Goal: Task Accomplishment & Management: Manage account settings

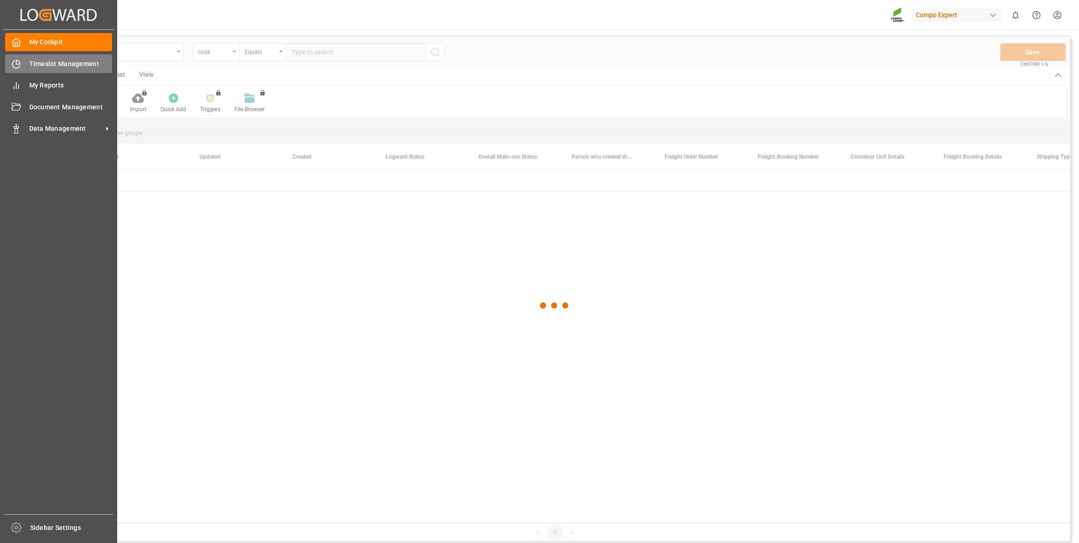
click at [13, 65] on icon at bounding box center [16, 63] width 7 height 7
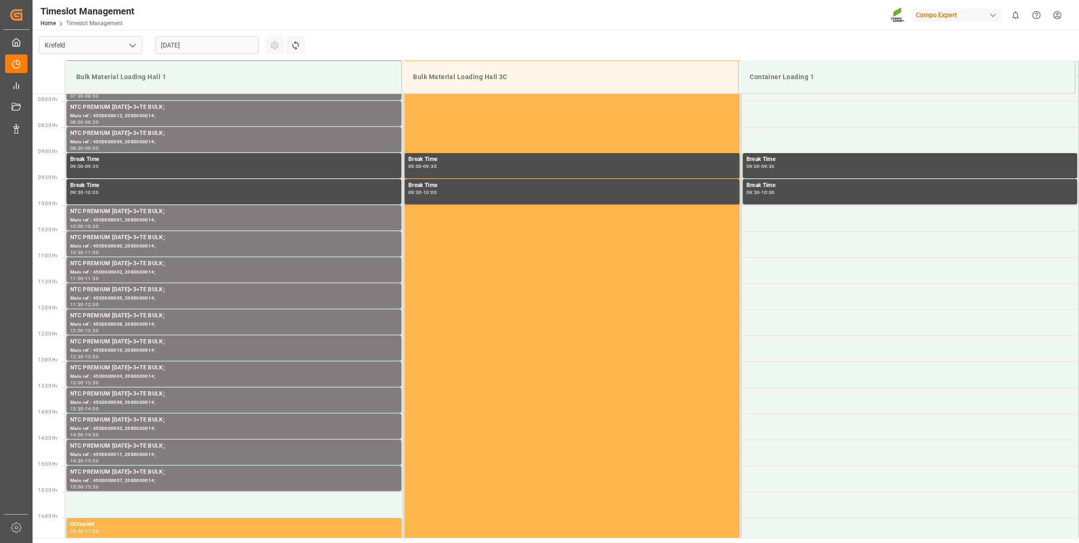
scroll to position [410, 0]
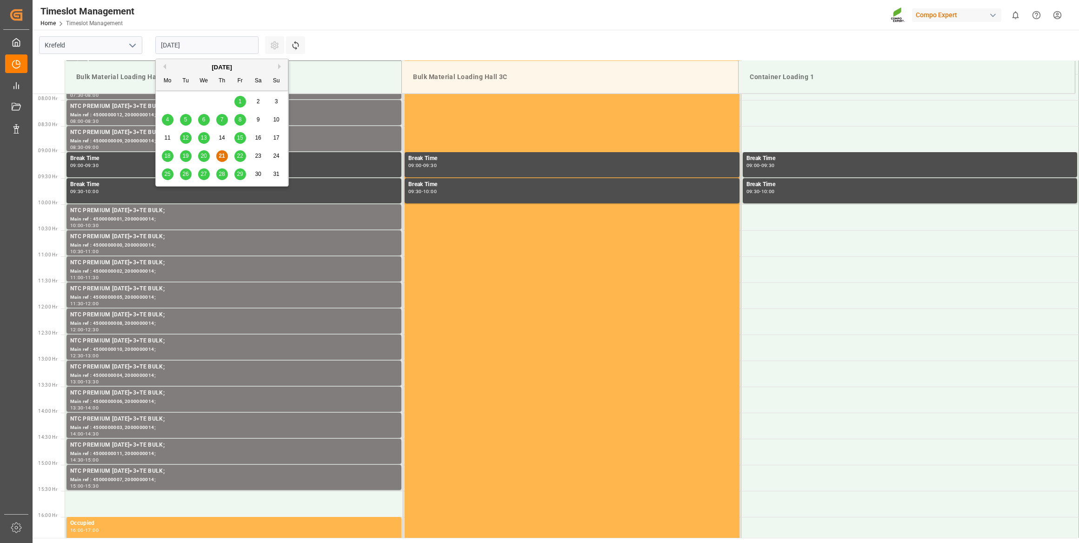
click at [199, 50] on input "21.08.2025" at bounding box center [206, 45] width 103 height 18
click at [281, 66] on button "Next Month" at bounding box center [281, 67] width 6 height 6
click at [223, 102] on span "4" at bounding box center [221, 101] width 3 height 7
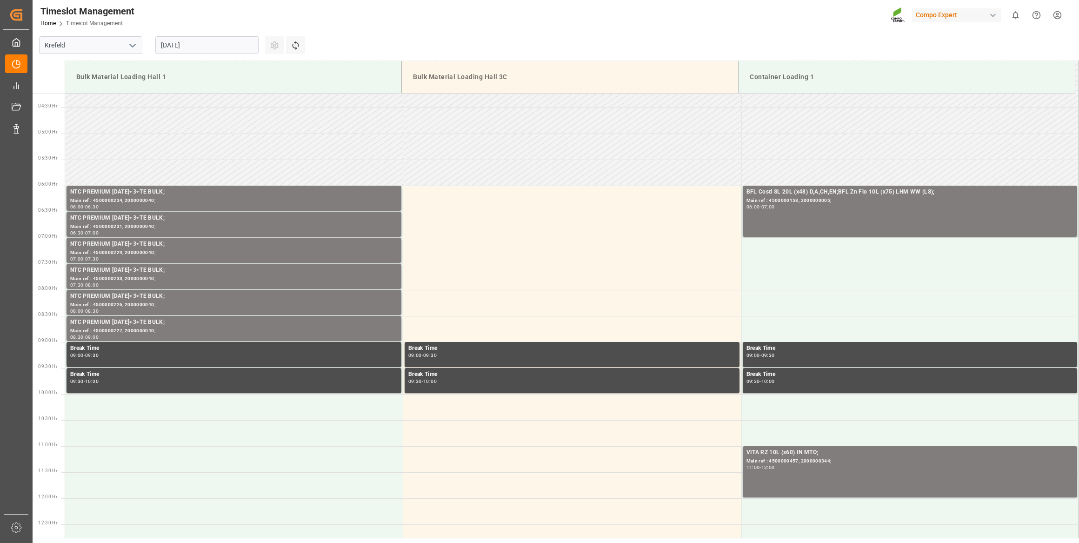
scroll to position [241, 0]
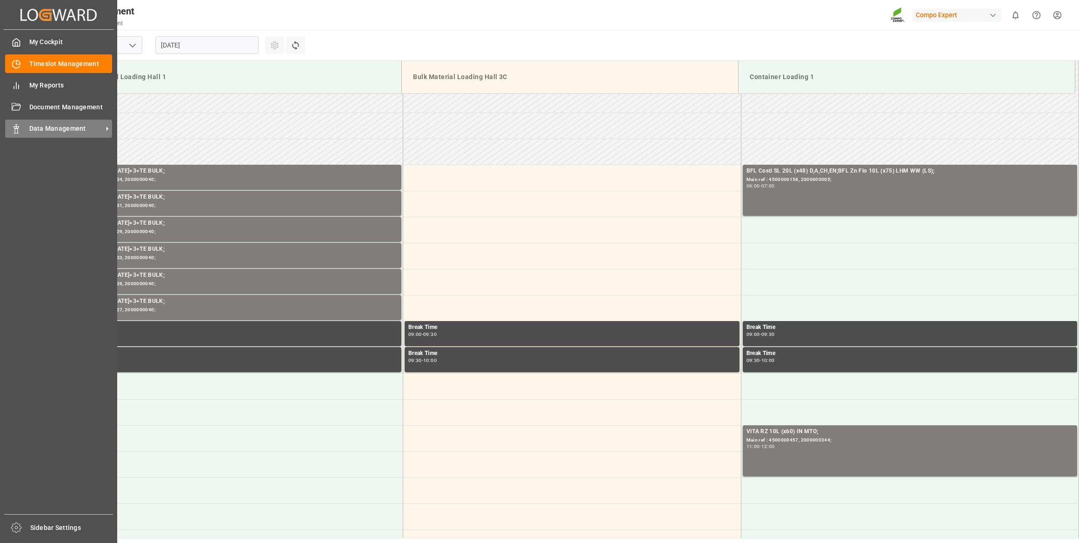
click at [27, 126] on div "Data Management Data Management" at bounding box center [58, 128] width 107 height 18
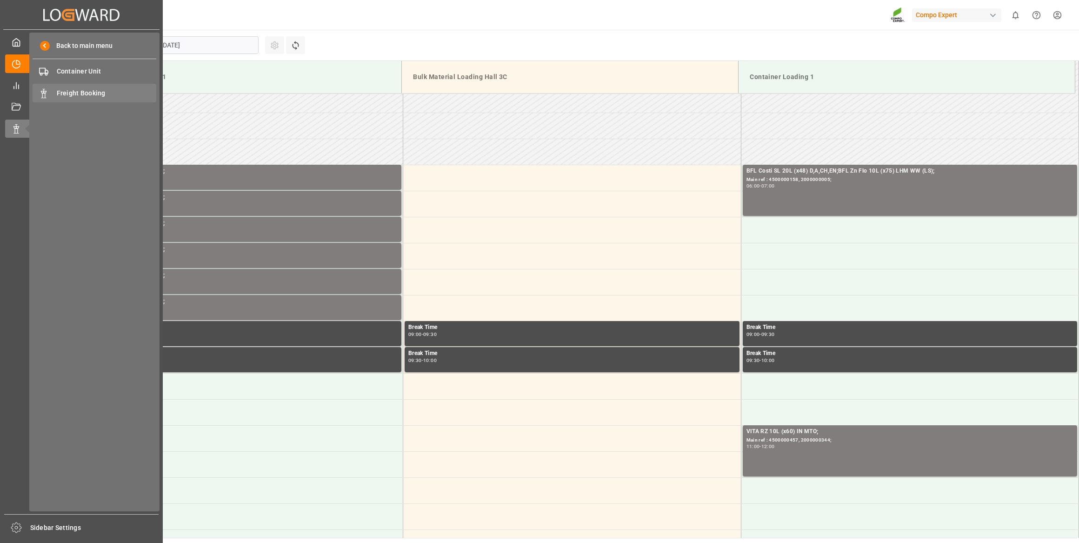
click at [75, 93] on span "Freight Booking" at bounding box center [107, 93] width 100 height 10
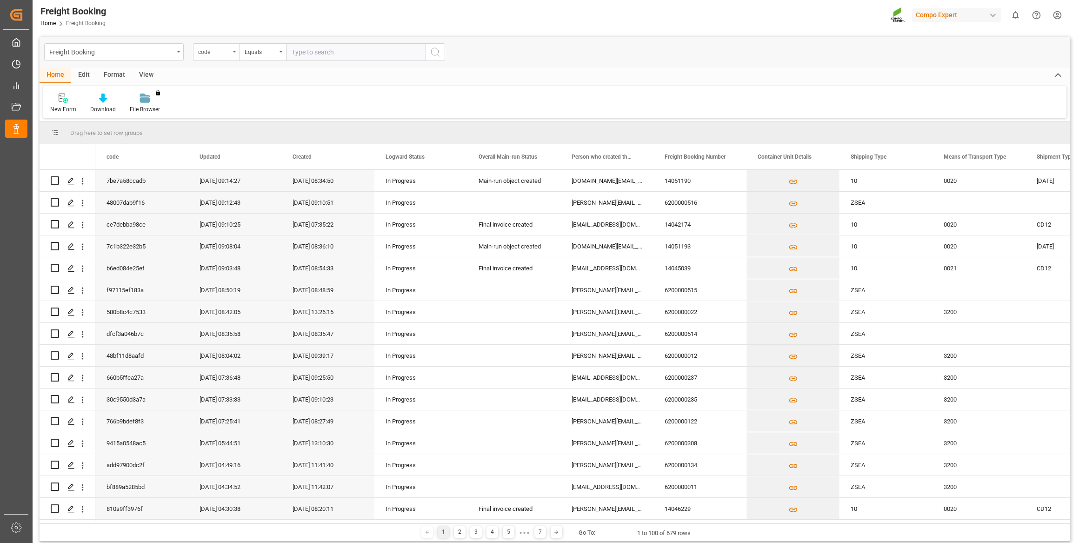
click at [230, 53] on div "code" at bounding box center [216, 52] width 46 height 18
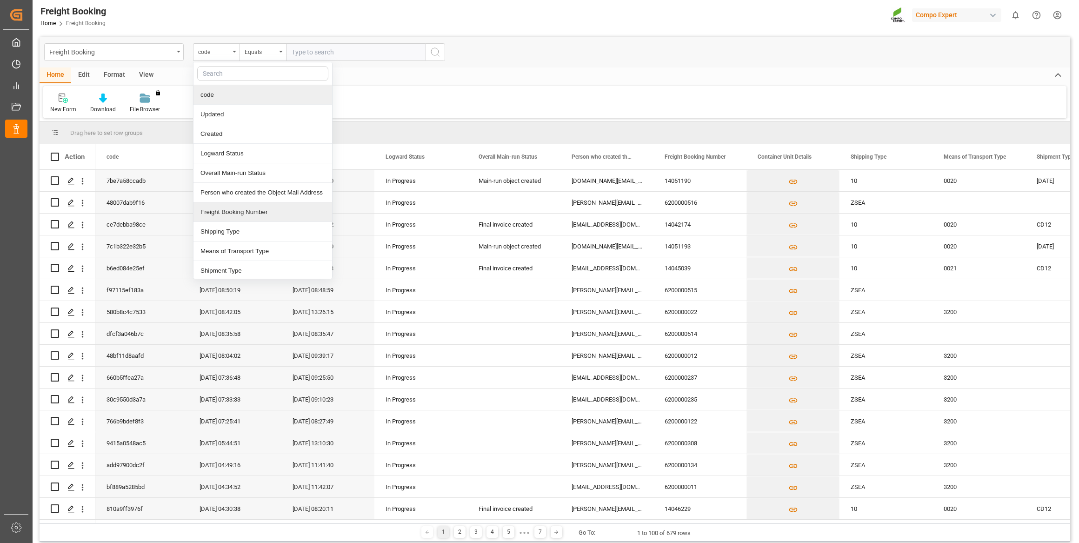
click at [252, 216] on div "Freight Booking Number" at bounding box center [262, 212] width 139 height 20
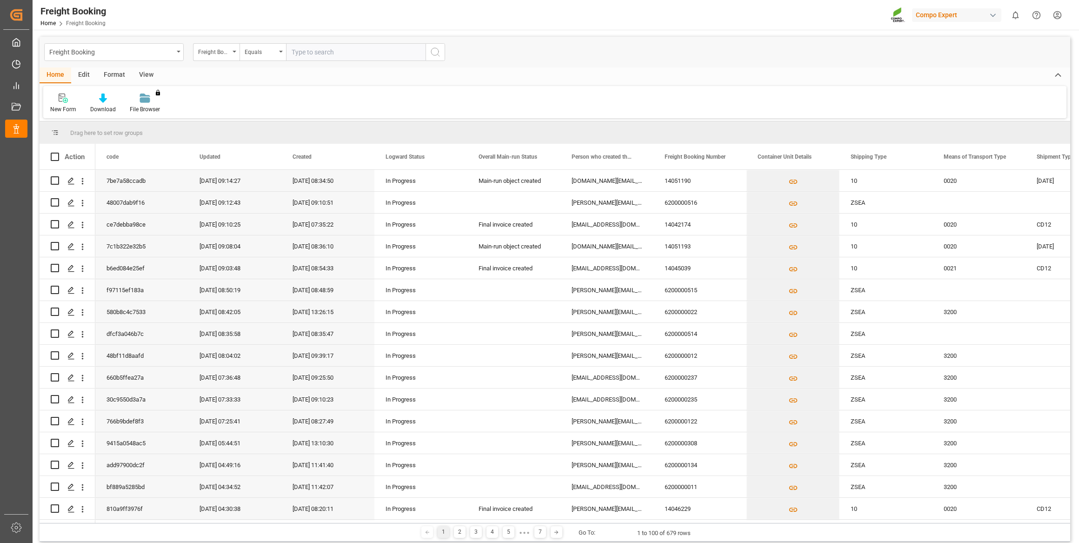
click at [315, 51] on input "text" at bounding box center [355, 52] width 139 height 18
paste input "6200000426"
type input "6200000426"
click at [433, 48] on circle "search button" at bounding box center [434, 51] width 7 height 7
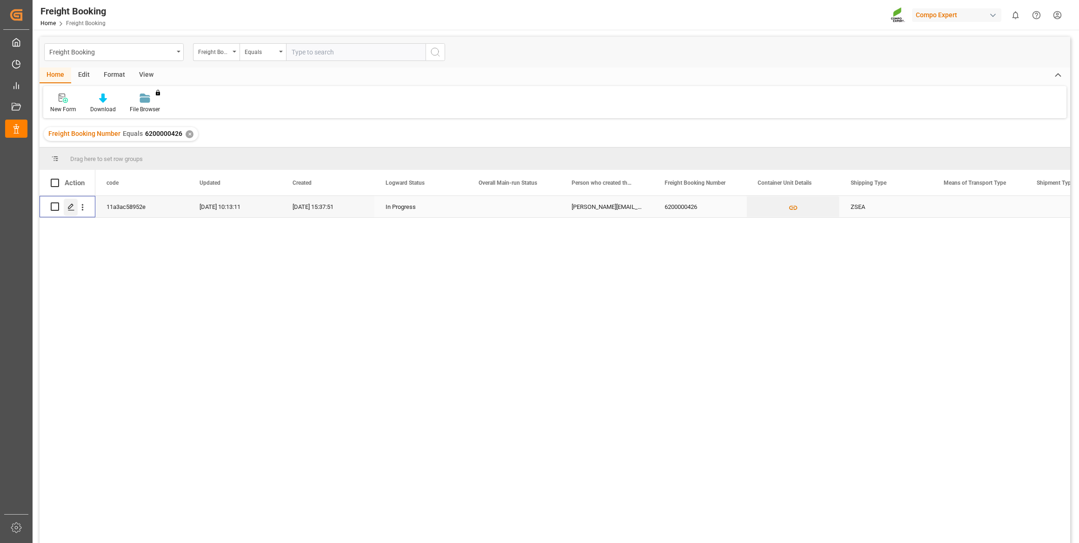
click at [67, 211] on div "Press SPACE to select this row." at bounding box center [71, 207] width 14 height 17
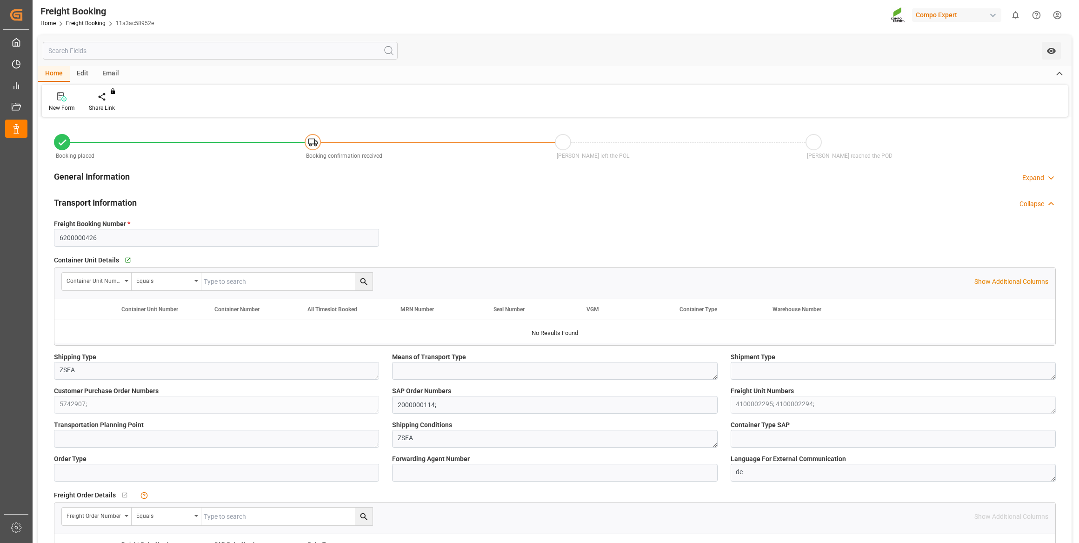
type input "CLSAI"
type input "0"
type input "51120"
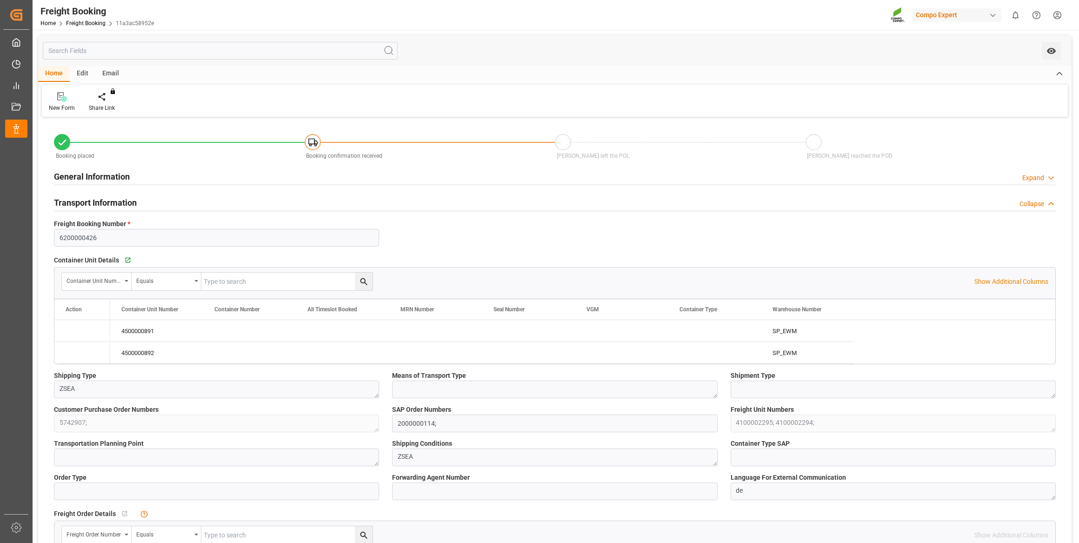
type input "11.08.2025 01:00"
type input "04.08.2025 15:37"
type input "05.08.2025 10:13"
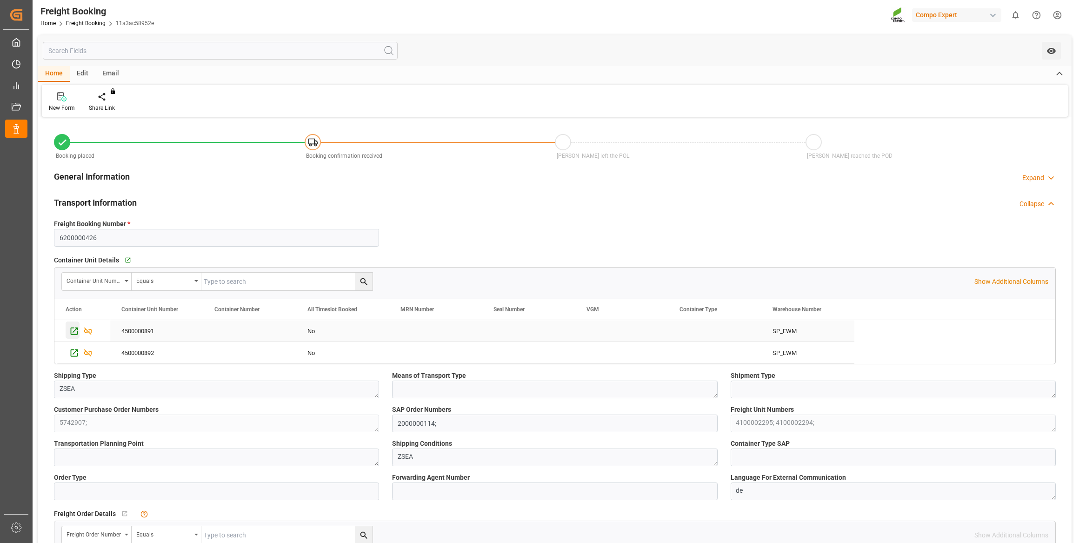
click at [76, 332] on icon "Press SPACE to select this row." at bounding box center [74, 331] width 10 height 10
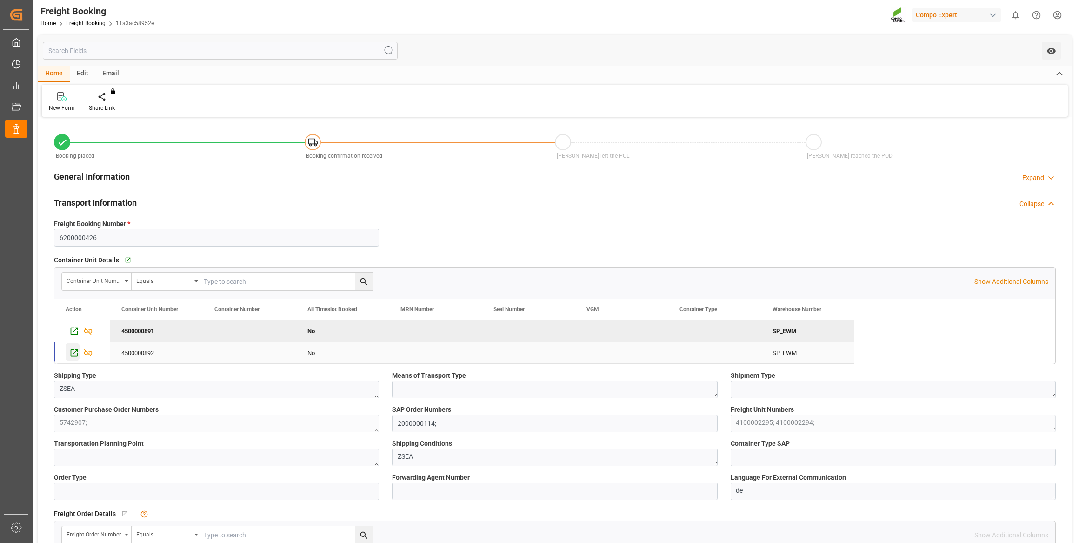
click at [70, 354] on icon "Press SPACE to select this row." at bounding box center [74, 353] width 10 height 10
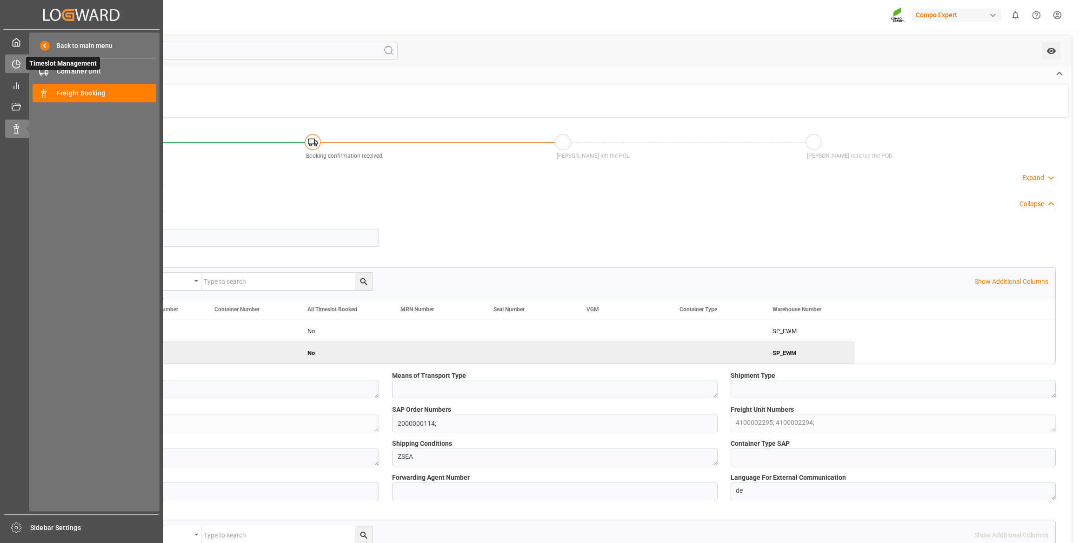
click at [17, 68] on icon at bounding box center [16, 63] width 7 height 7
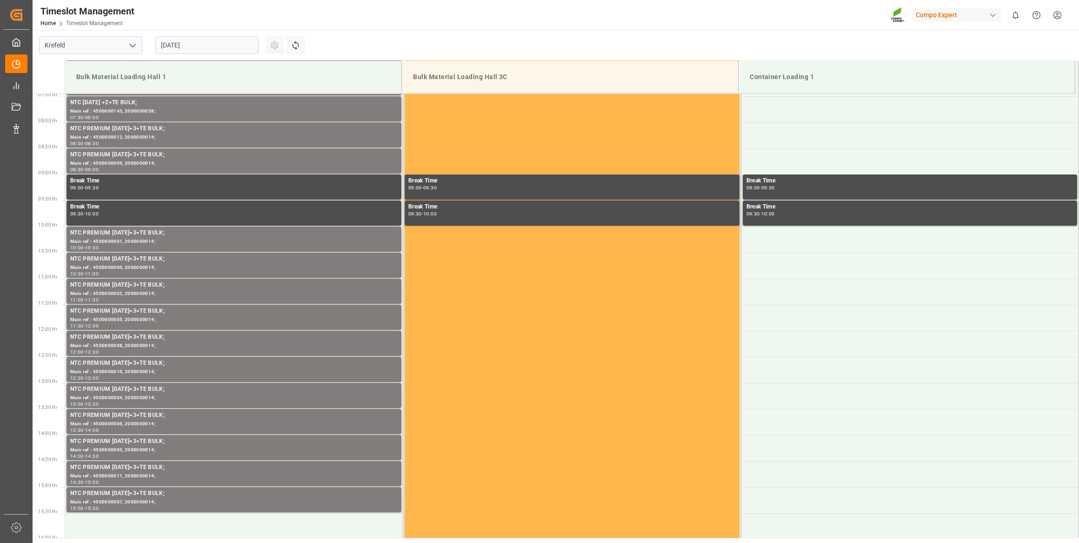
scroll to position [410, 0]
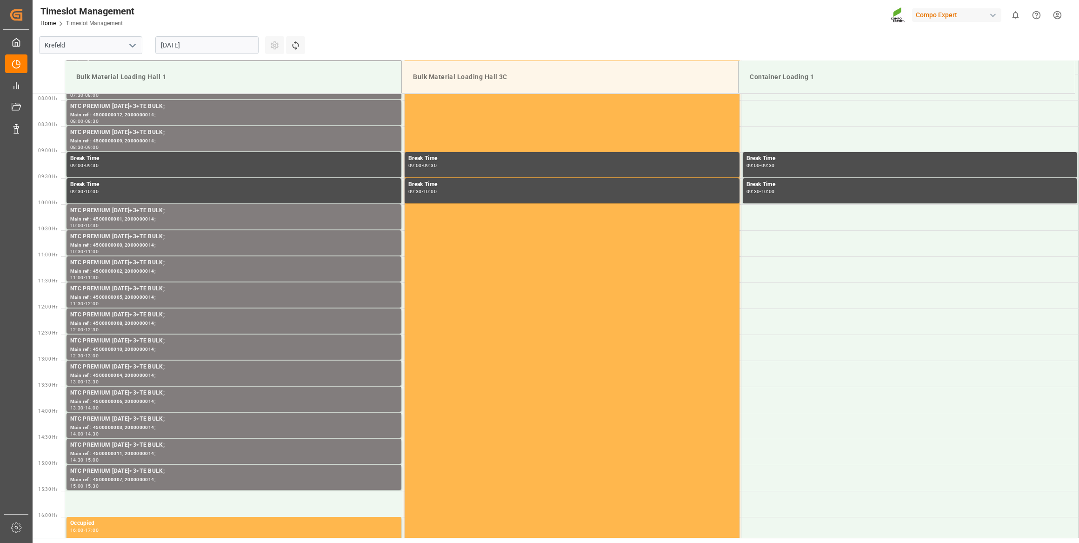
click at [198, 51] on input "21.08.2025" at bounding box center [206, 45] width 103 height 18
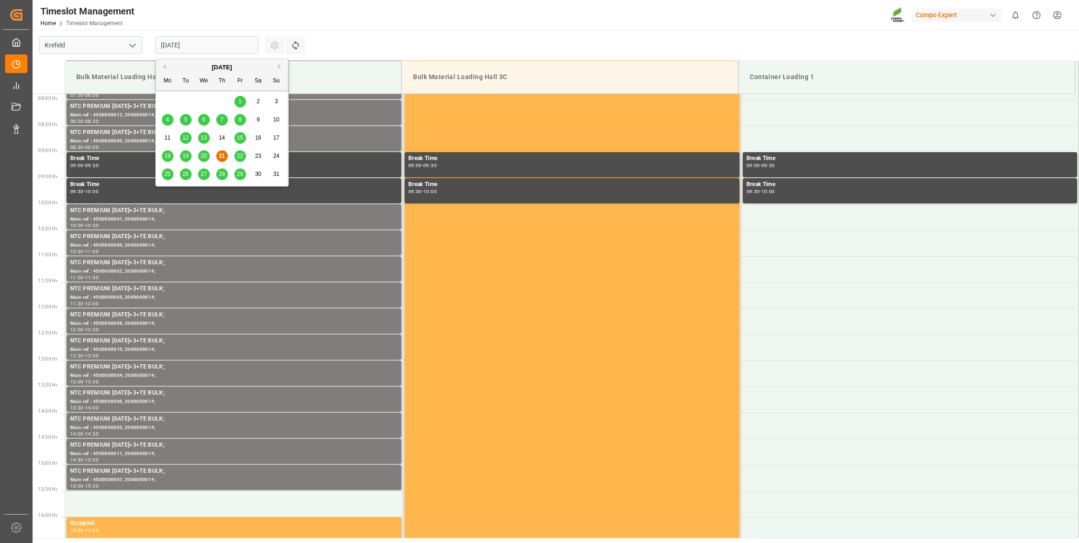
click at [279, 67] on button "Next Month" at bounding box center [281, 67] width 6 height 6
click at [210, 97] on div "1 2 3 4 5 6 7" at bounding box center [222, 102] width 127 height 18
click at [204, 100] on span "3" at bounding box center [203, 101] width 3 height 7
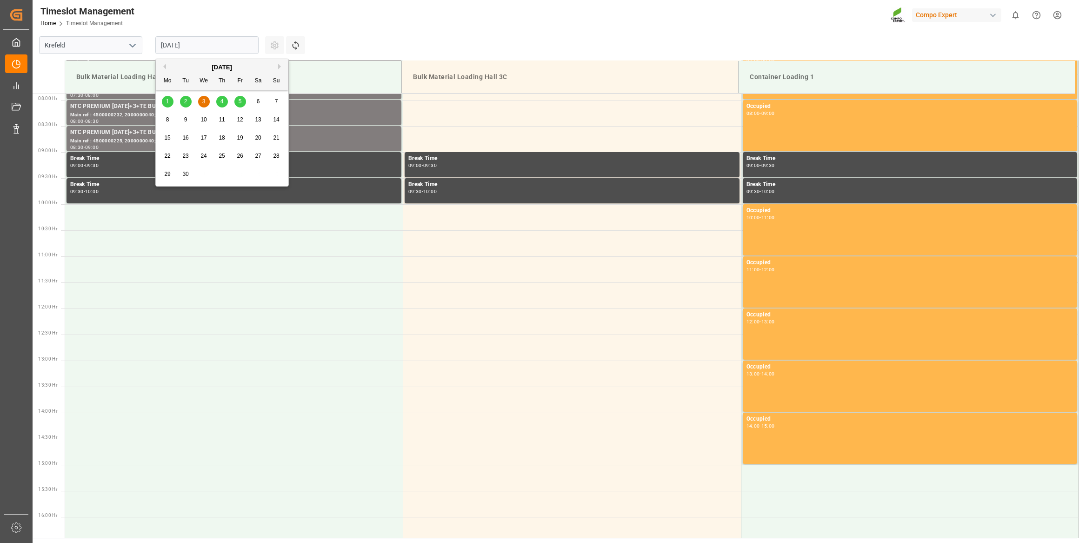
click at [224, 46] on input "03.09.2025" at bounding box center [206, 45] width 103 height 18
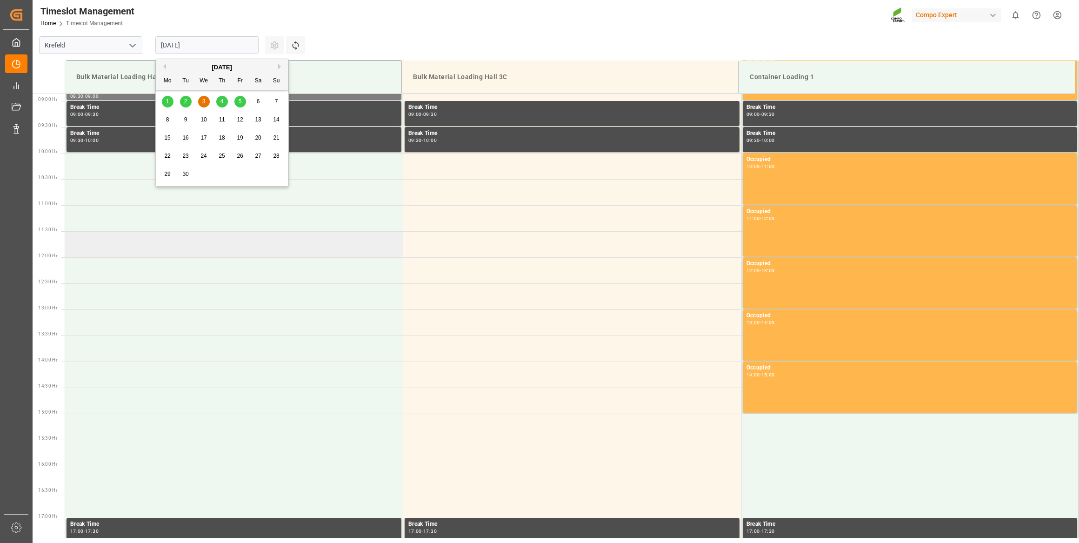
scroll to position [452, 0]
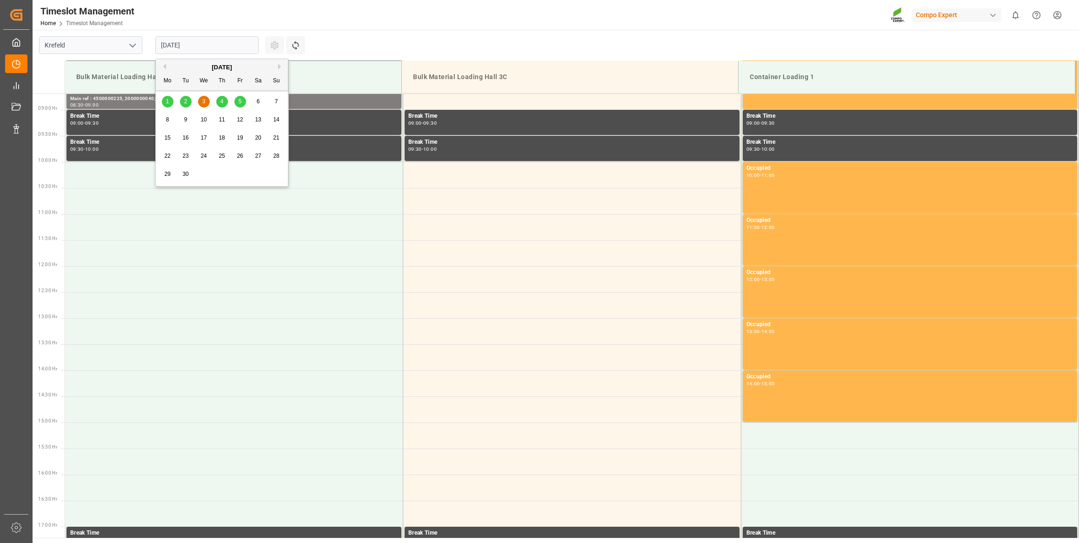
click at [225, 103] on div "4" at bounding box center [222, 101] width 12 height 11
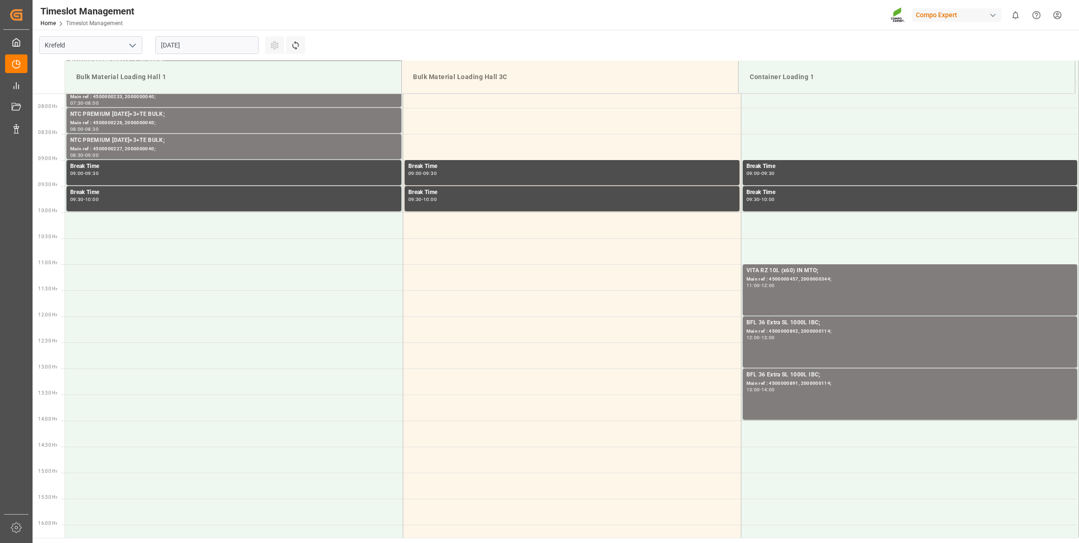
scroll to position [410, 0]
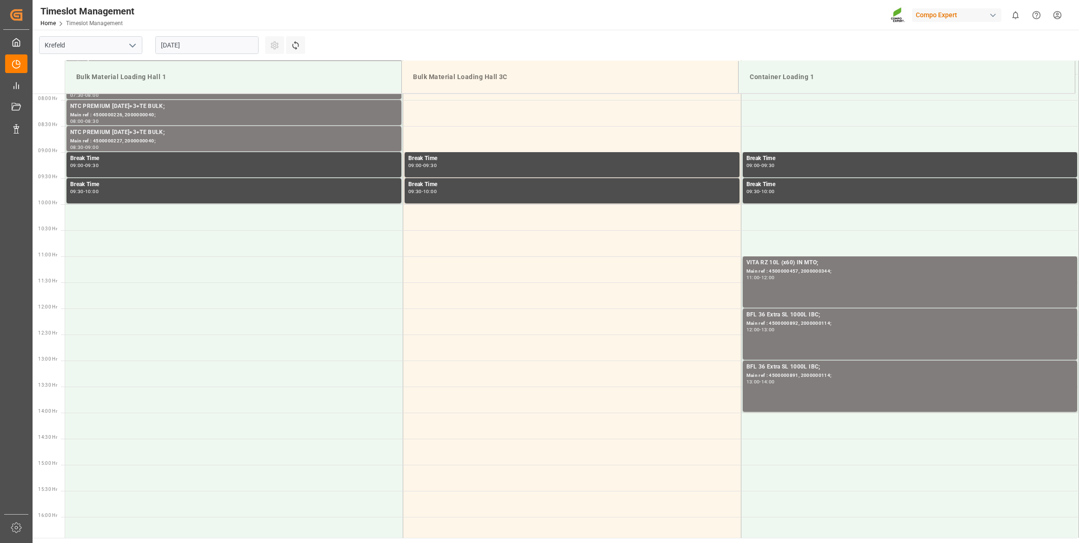
click at [242, 53] on input "04.09.2025" at bounding box center [206, 45] width 103 height 18
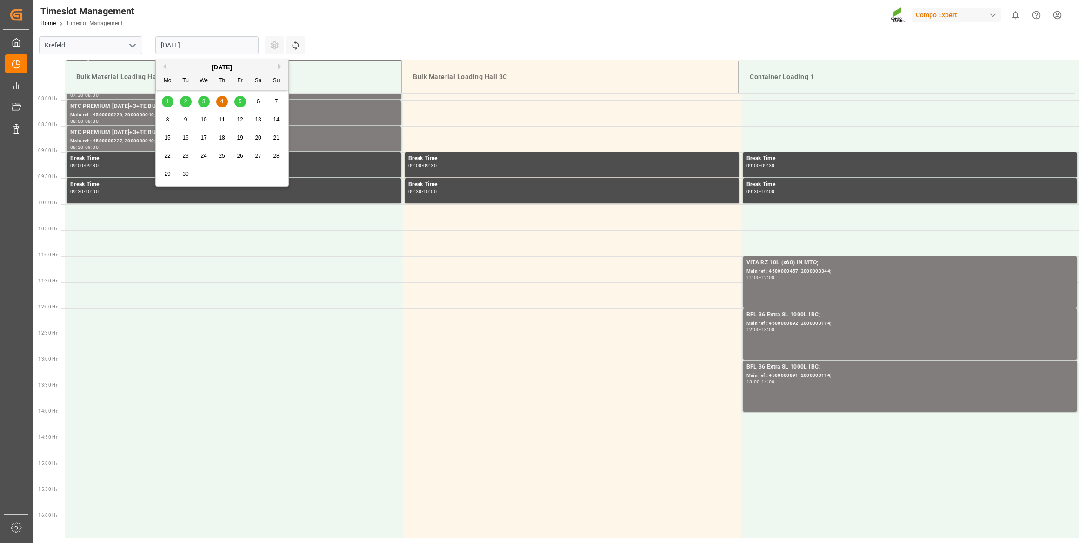
click at [241, 106] on div "5" at bounding box center [240, 101] width 12 height 11
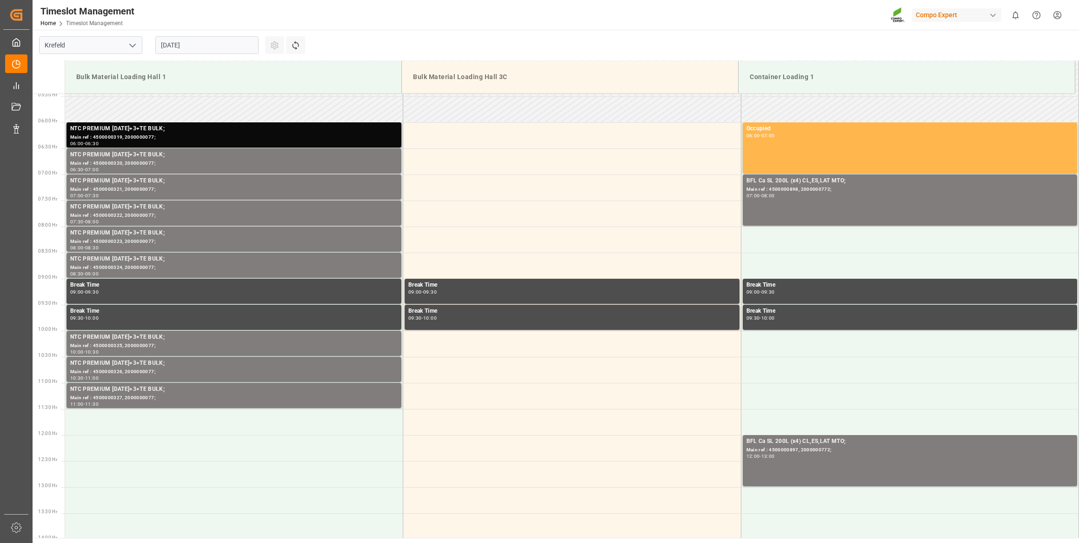
scroll to position [284, 0]
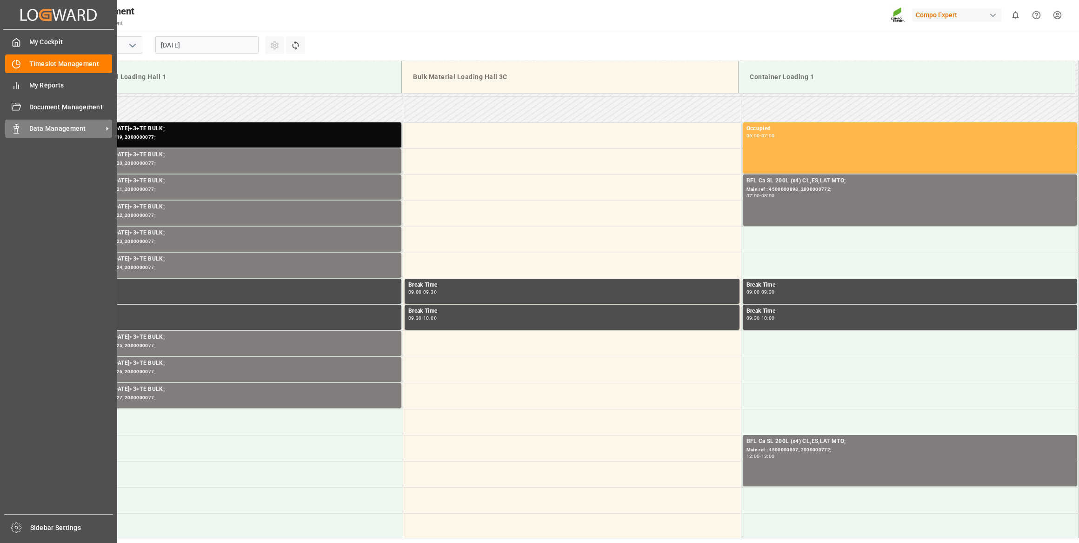
click at [35, 129] on span "Data Management" at bounding box center [65, 129] width 73 height 10
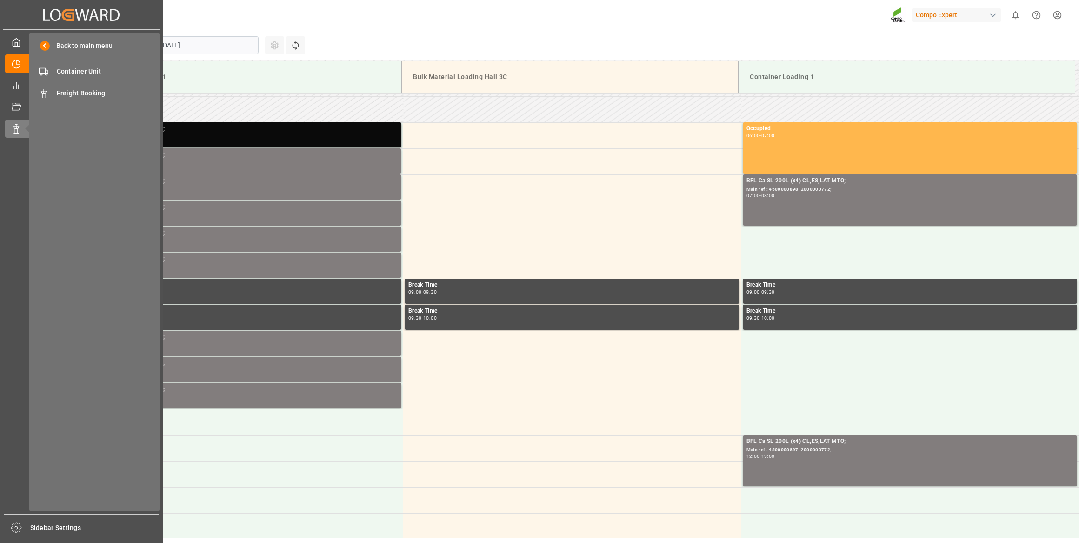
click at [96, 81] on div "Back to main menu Container Unit Container Unit Freight Booking Freight Booking" at bounding box center [94, 272] width 130 height 478
click at [95, 87] on div "Freight Booking Freight Booking" at bounding box center [95, 93] width 124 height 18
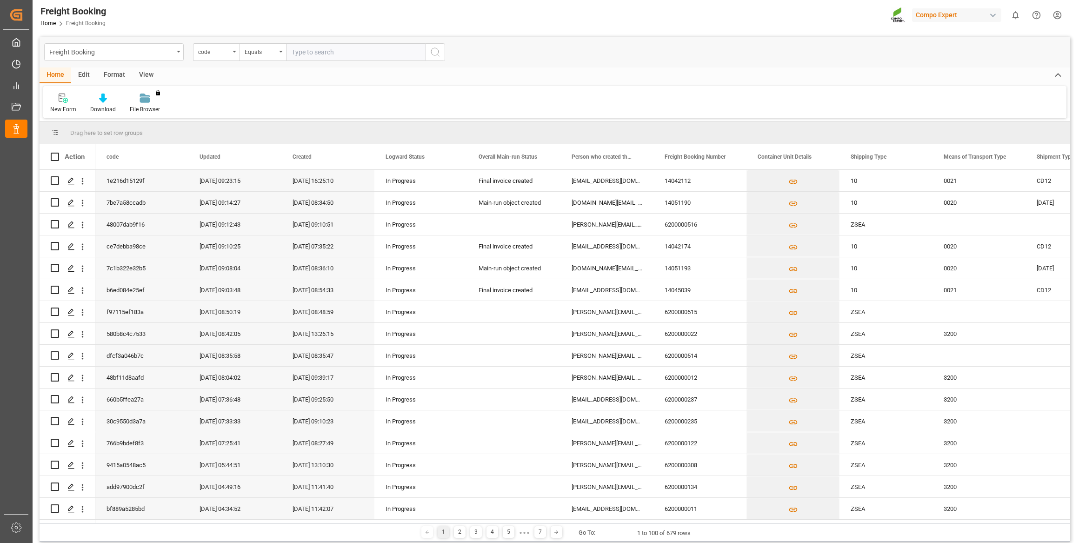
click at [229, 53] on div "code" at bounding box center [214, 51] width 32 height 11
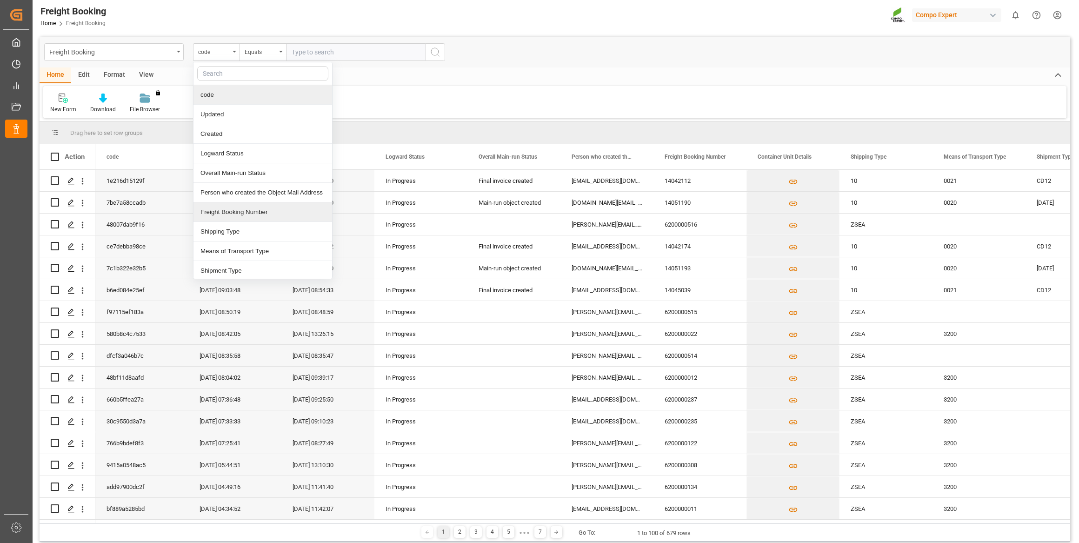
click at [241, 207] on div "Freight Booking Number" at bounding box center [262, 212] width 139 height 20
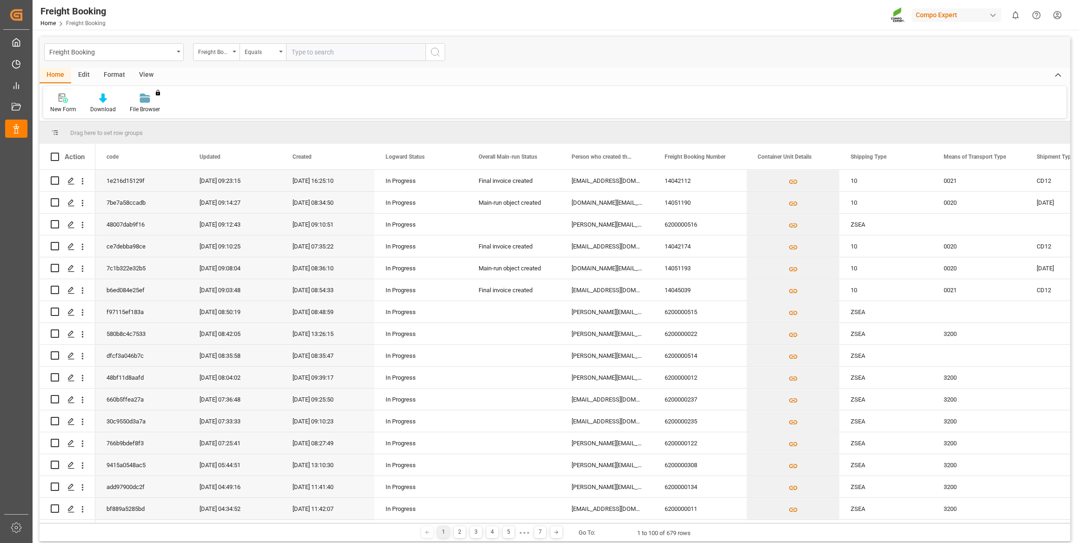
click at [306, 52] on input "text" at bounding box center [355, 52] width 139 height 18
paste input "6200000407"
type input "6200000407"
click at [437, 52] on icon "search button" at bounding box center [435, 51] width 11 height 11
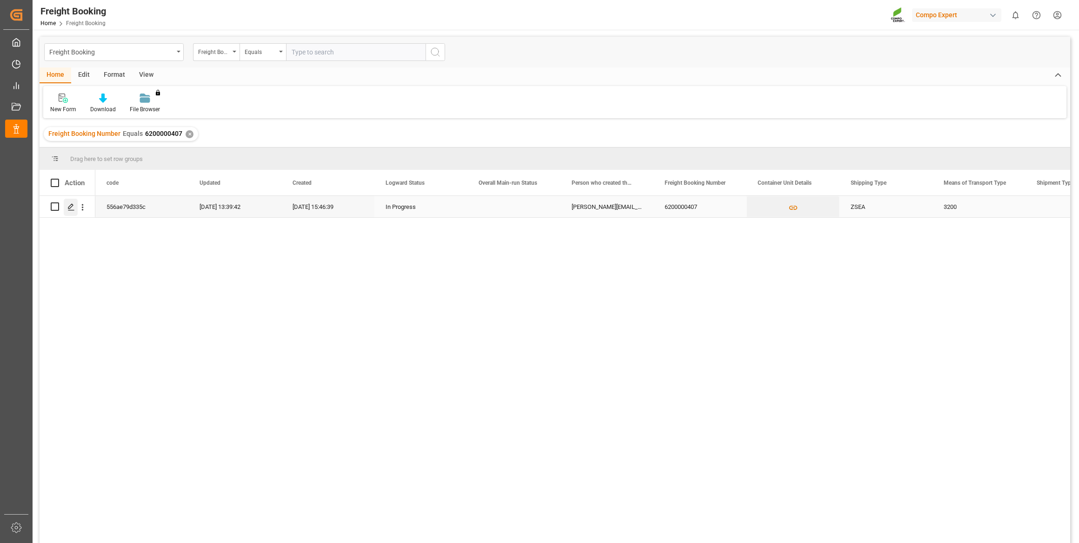
click at [75, 206] on div "Press SPACE to select this row." at bounding box center [71, 207] width 14 height 17
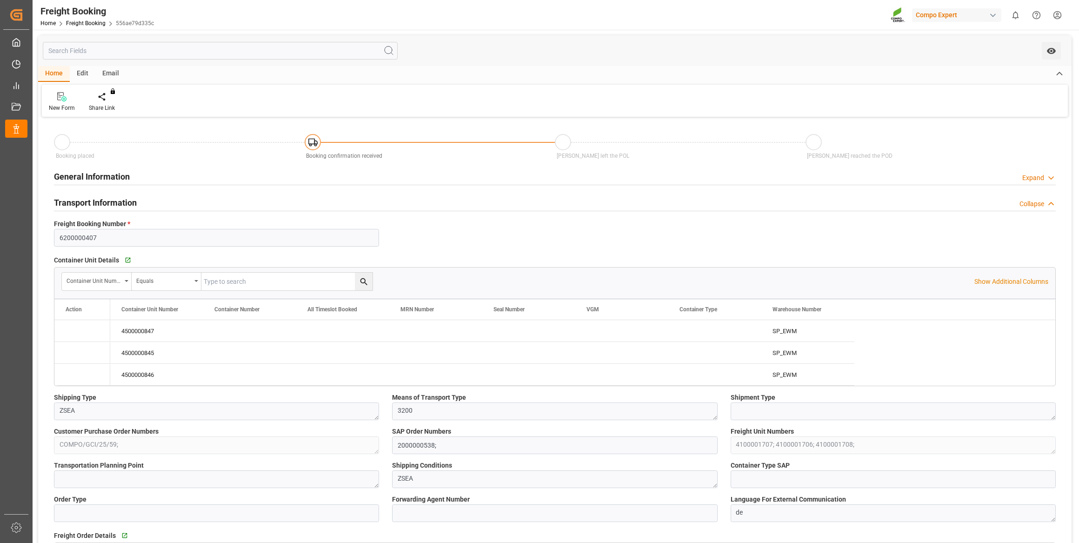
type input "15.08.2025 01:00"
type input "21.08.2025 01:00"
type input "07.10.2025 01:00"
type input "30.07.2025 15:46"
type input "07.08.2025 13:39"
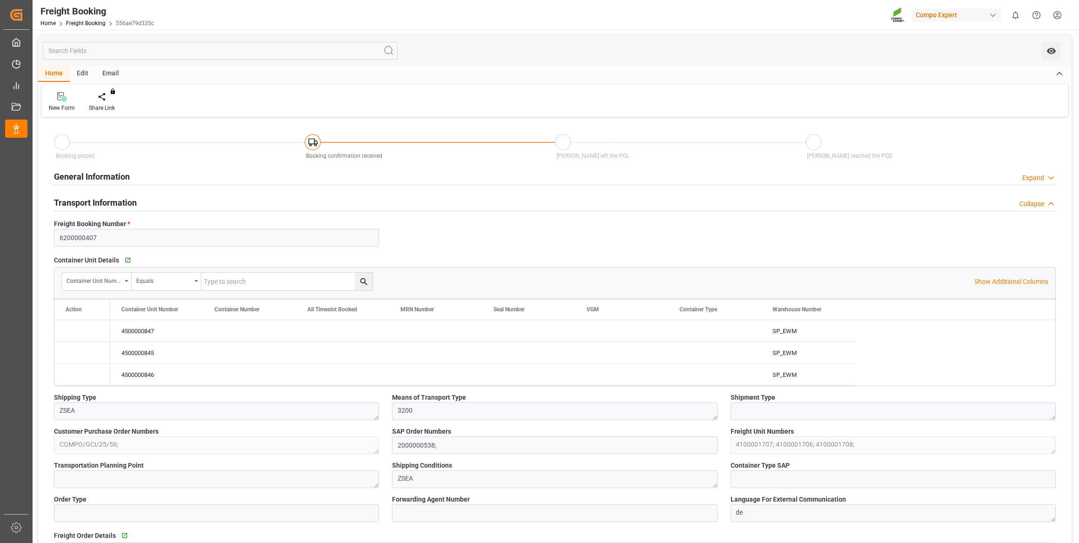
type input "07.08.2025 13:39"
click at [75, 335] on div "Press SPACE to select this row." at bounding box center [73, 329] width 14 height 17
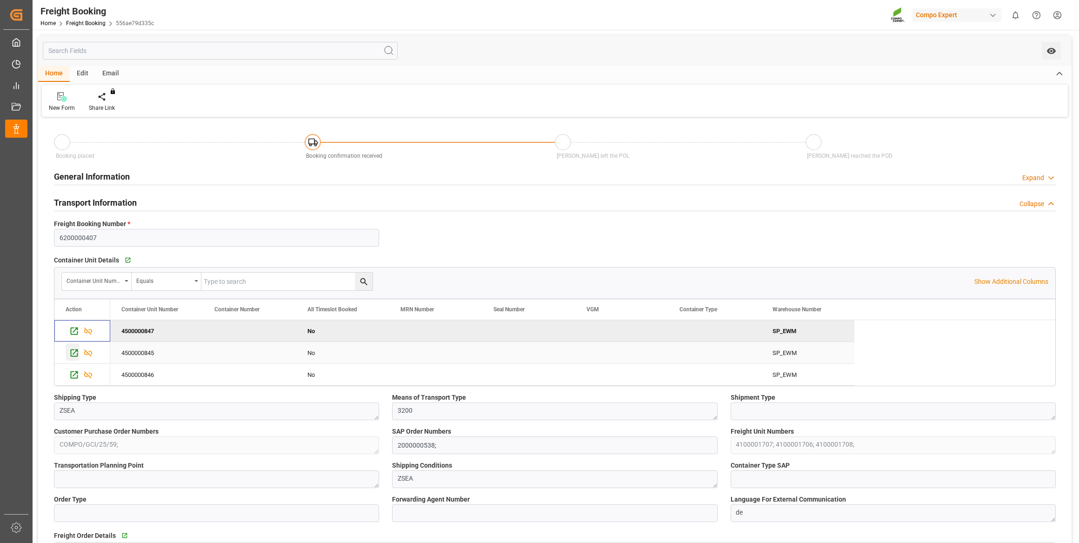
click at [75, 352] on icon "Press SPACE to select this row." at bounding box center [74, 353] width 10 height 10
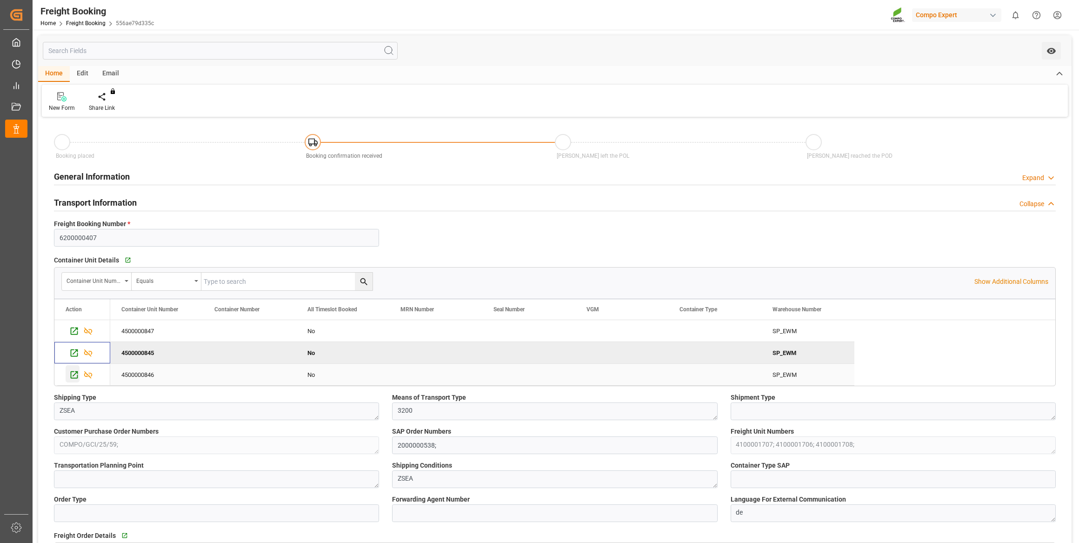
click at [74, 377] on icon "Press SPACE to select this row." at bounding box center [74, 375] width 10 height 10
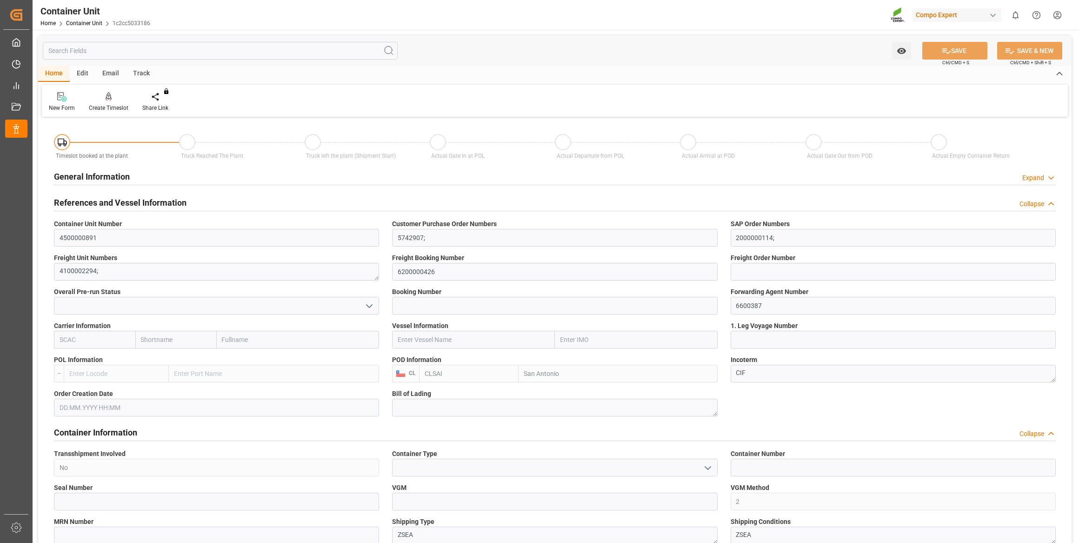
type input "CLSAI"
type input "0"
type input "25560"
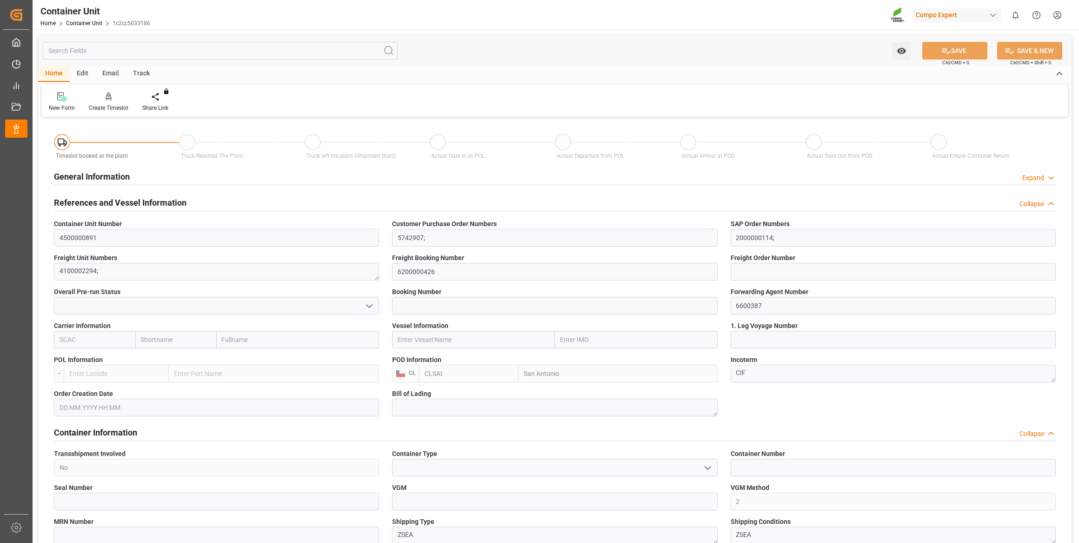
type input "11.08.2025"
click at [109, 98] on icon at bounding box center [109, 96] width 7 height 9
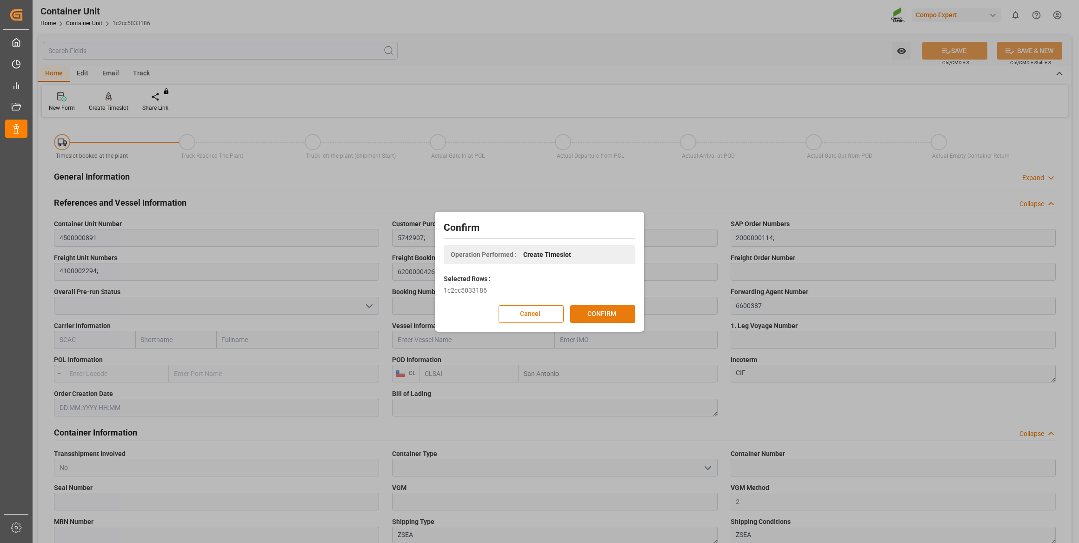
click at [617, 306] on button "CONFIRM" at bounding box center [602, 314] width 65 height 18
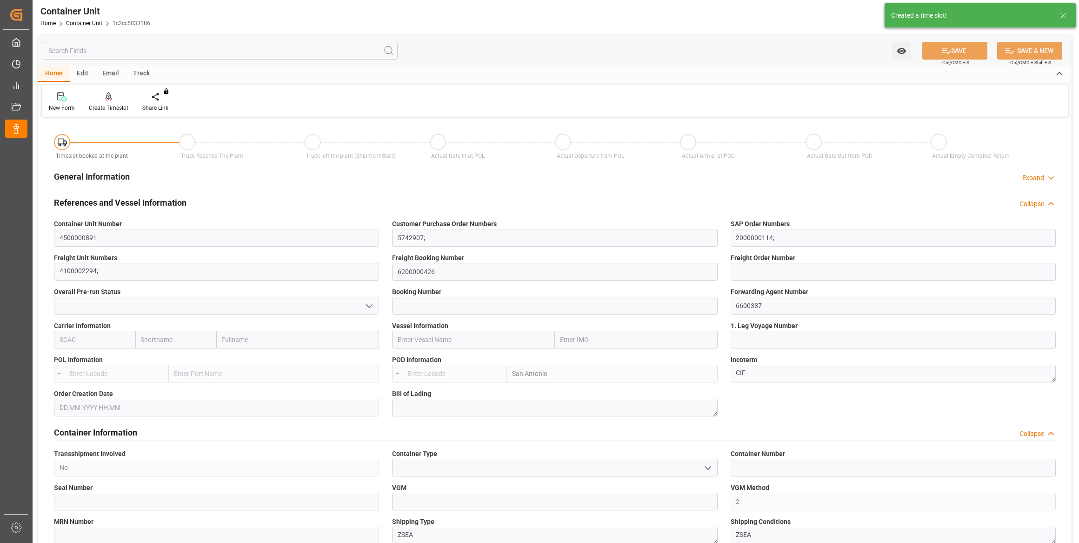
type input "CLSAI"
type input "0"
type input "25560"
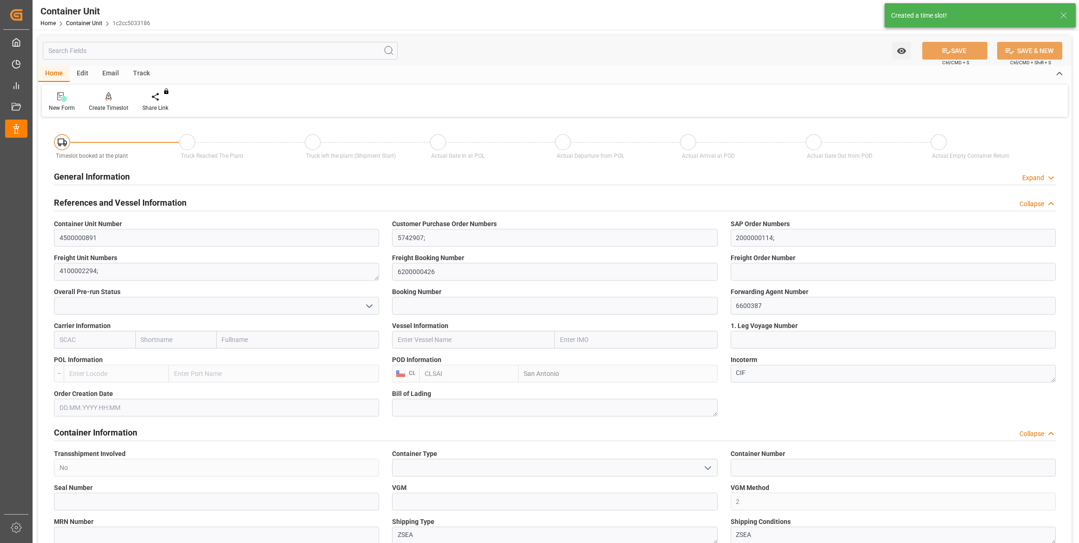
type input "11.08.2025"
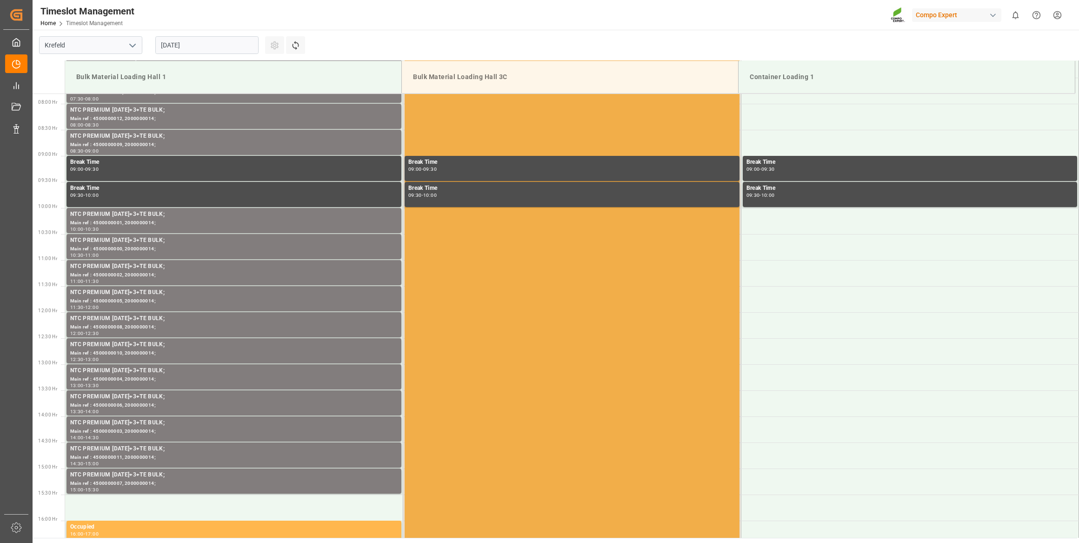
scroll to position [410, 0]
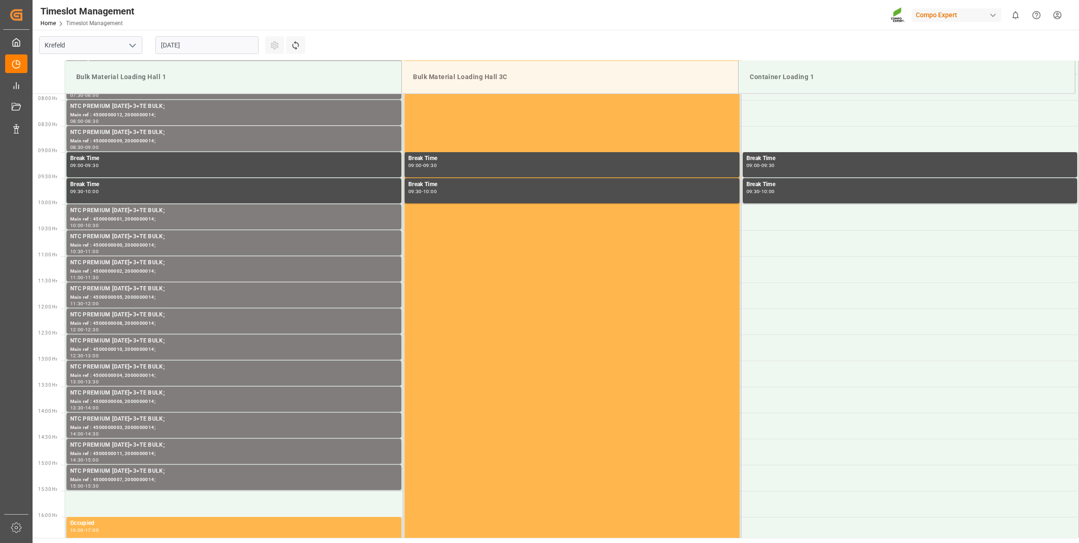
click at [219, 54] on div "[DATE]" at bounding box center [207, 45] width 116 height 31
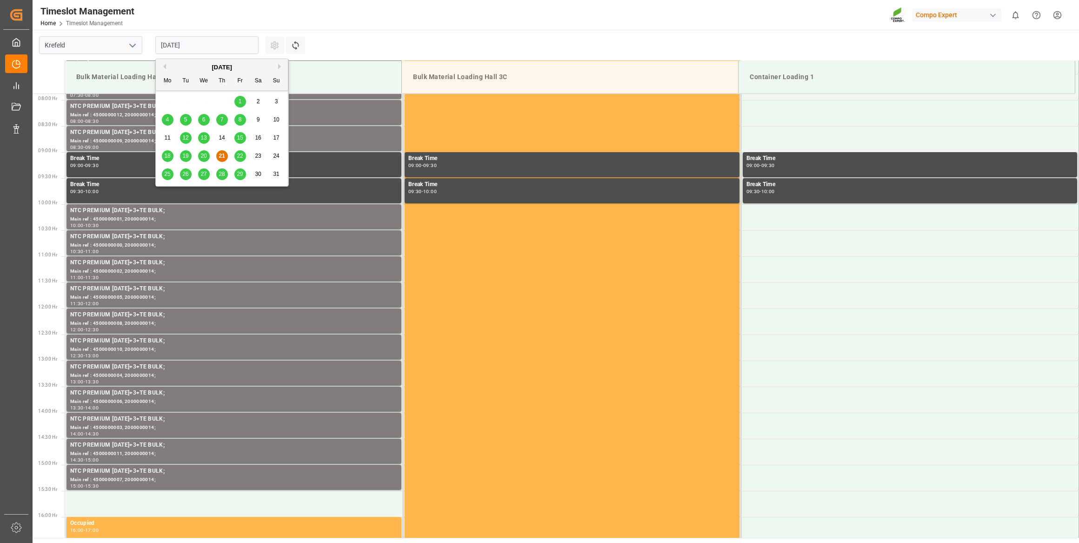
click at [219, 46] on input "[DATE]" at bounding box center [206, 45] width 103 height 18
click at [277, 65] on div "August 2025" at bounding box center [222, 67] width 132 height 9
click at [280, 66] on button "Next Month" at bounding box center [281, 67] width 6 height 6
click at [221, 98] on div "4" at bounding box center [222, 101] width 12 height 11
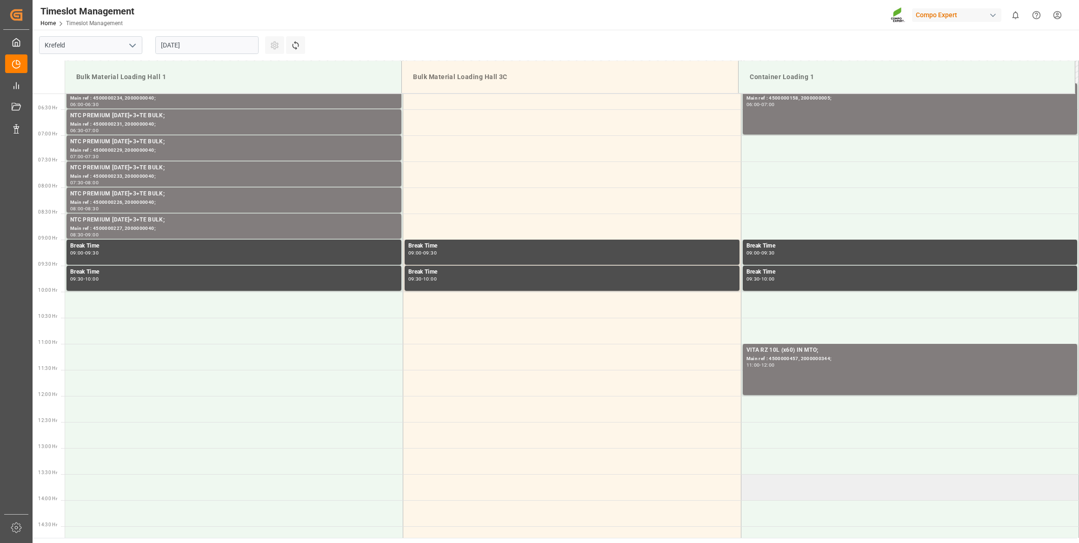
scroll to position [452, 0]
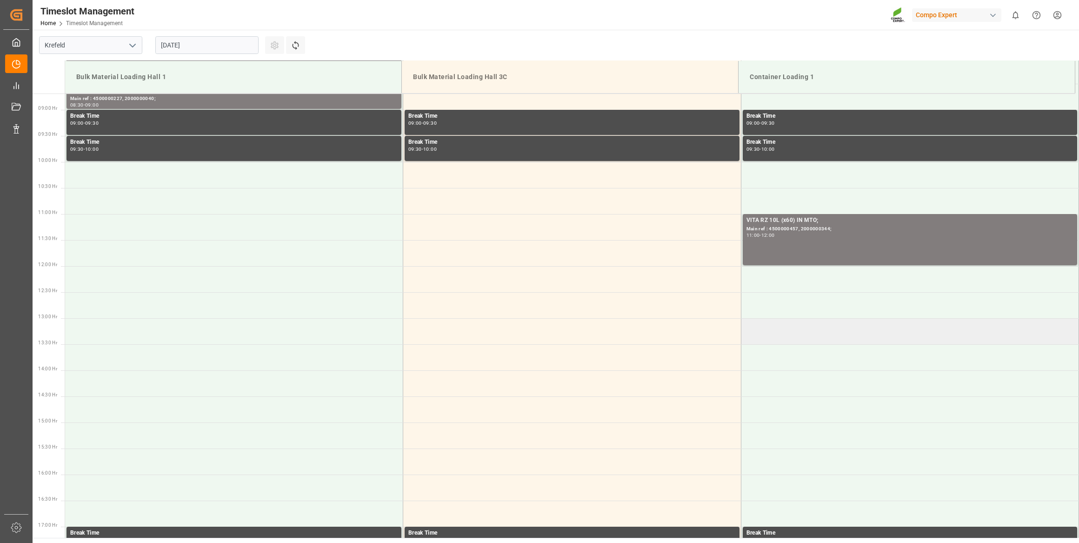
click at [836, 339] on td at bounding box center [910, 331] width 338 height 26
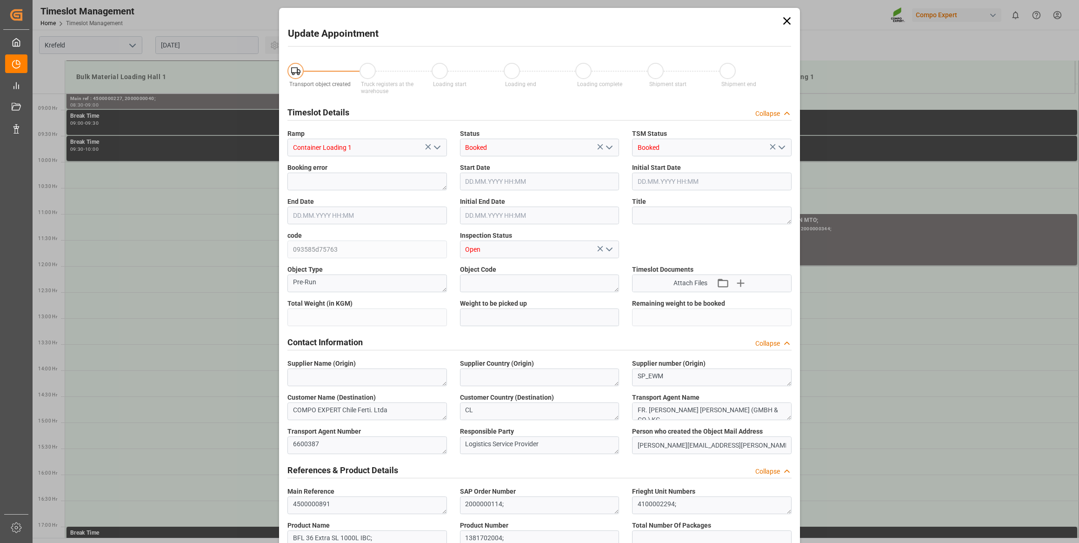
type input "25560"
type input "0"
type input "04.09.2025 13:00"
type input "04.09.2025 13:30"
type input "21.08.2025 07:15"
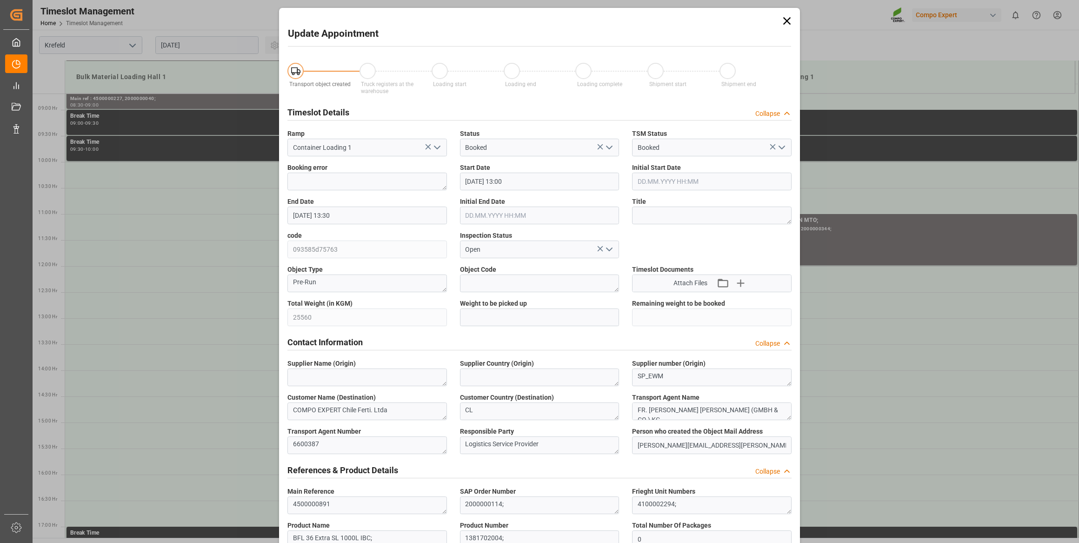
scroll to position [685, 0]
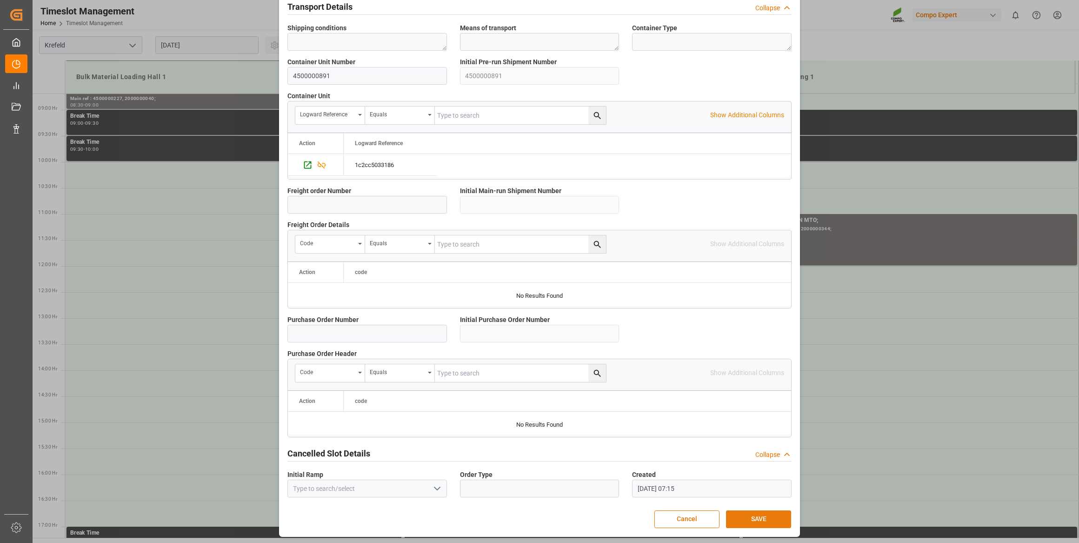
click at [764, 511] on button "SAVE" at bounding box center [758, 519] width 65 height 18
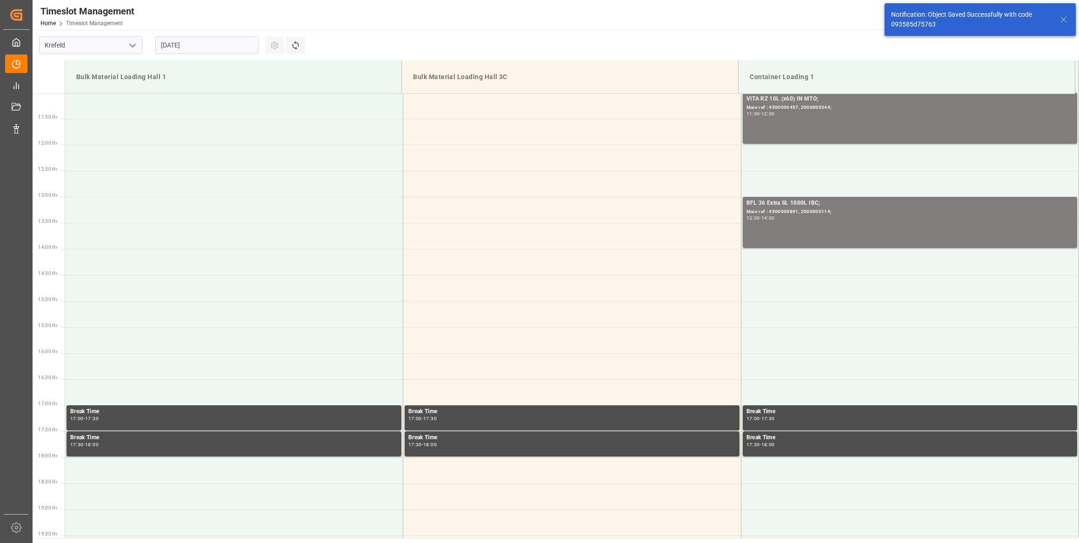
scroll to position [618, 0]
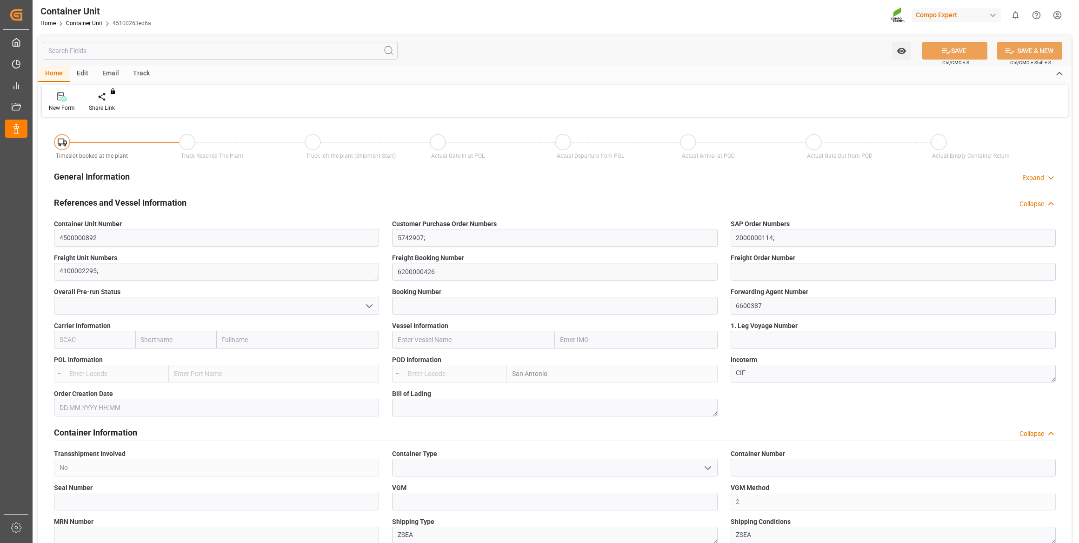
type input "CLSAI"
type input "0"
type input "25560"
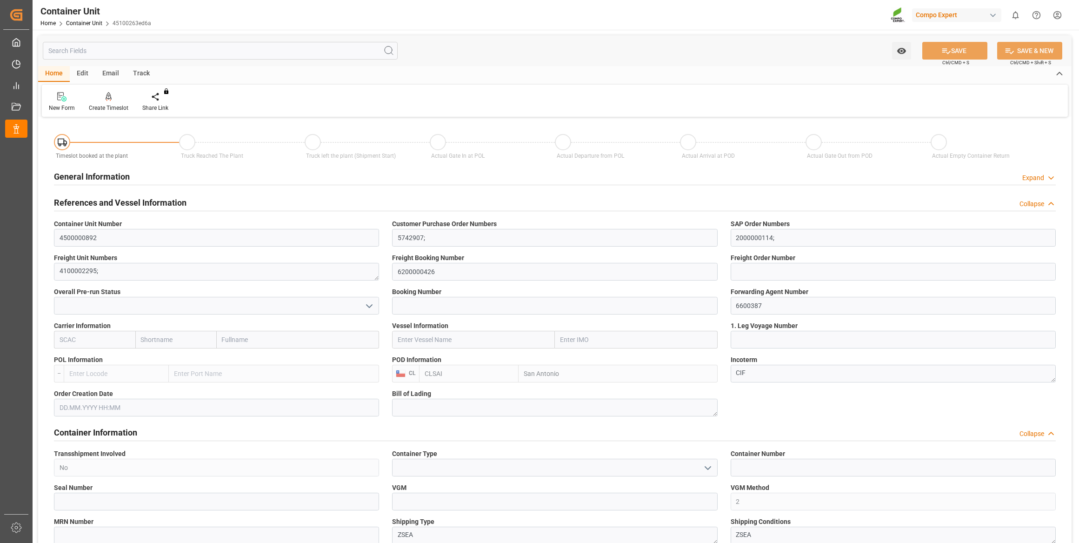
type input "11.08.2025"
click at [113, 105] on div "Create Timeslot" at bounding box center [109, 108] width 40 height 8
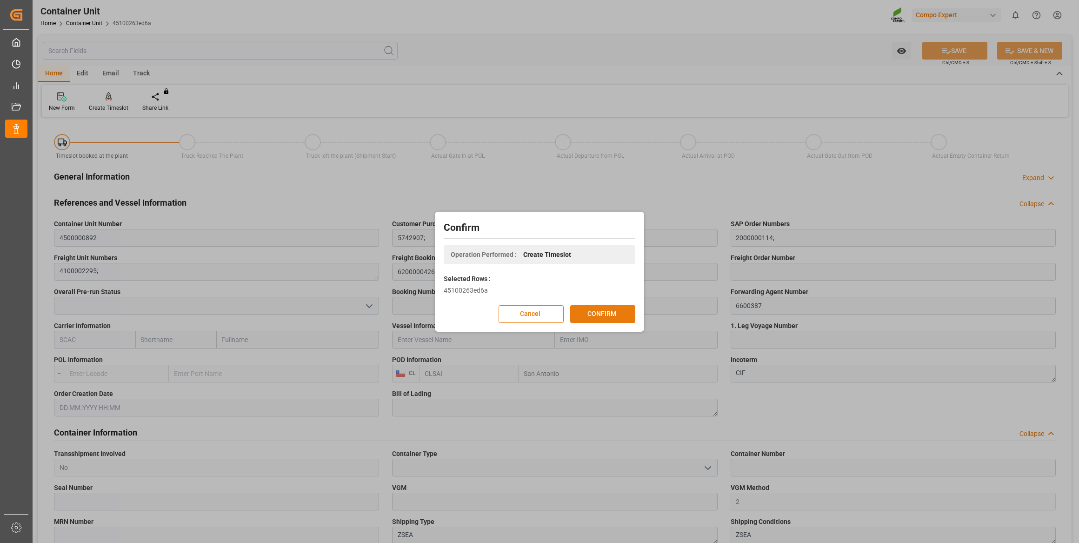
click at [607, 316] on button "CONFIRM" at bounding box center [602, 314] width 65 height 18
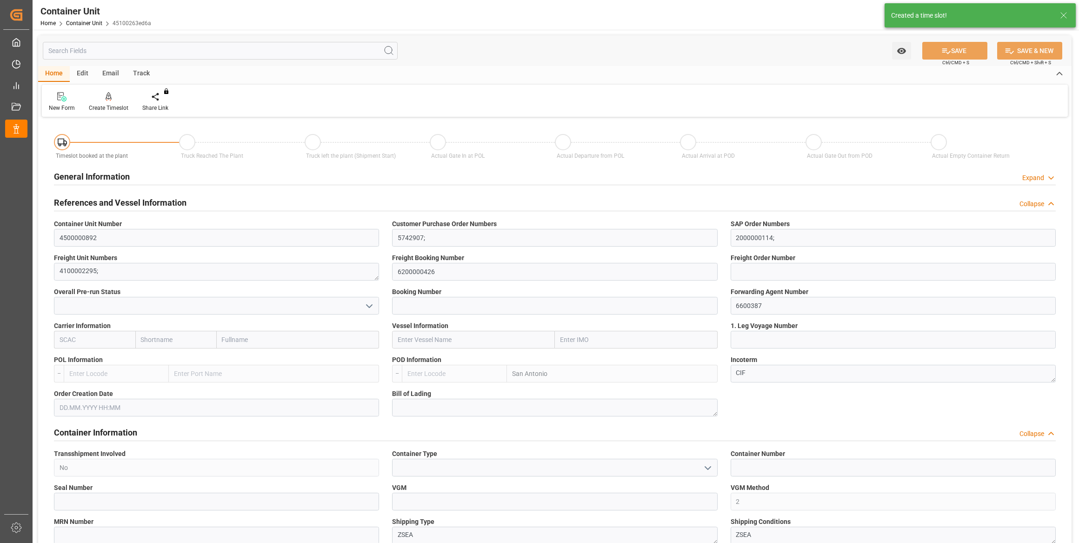
type input "CLSAI"
type input "0"
type input "25560"
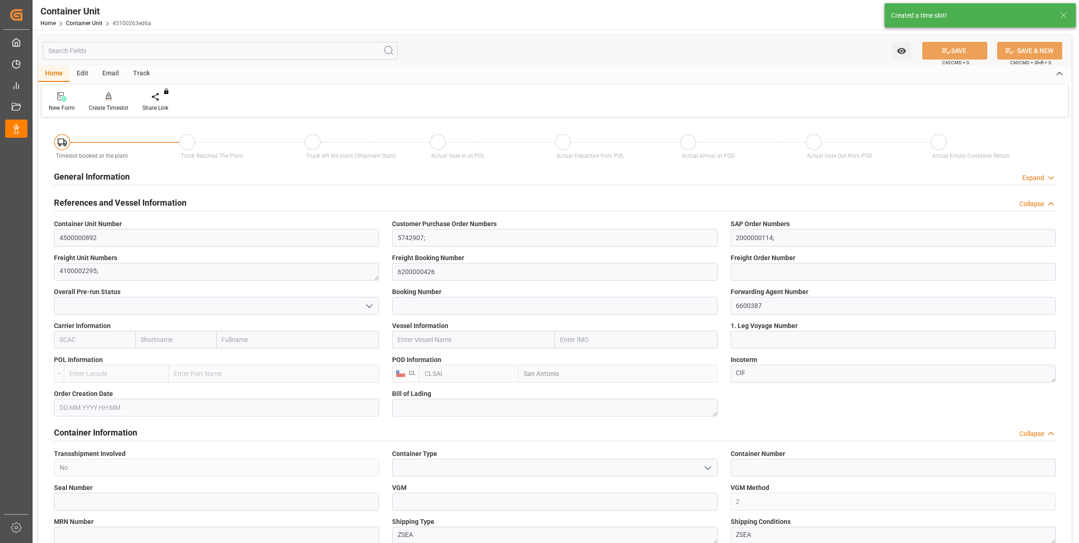
type input "[DATE]"
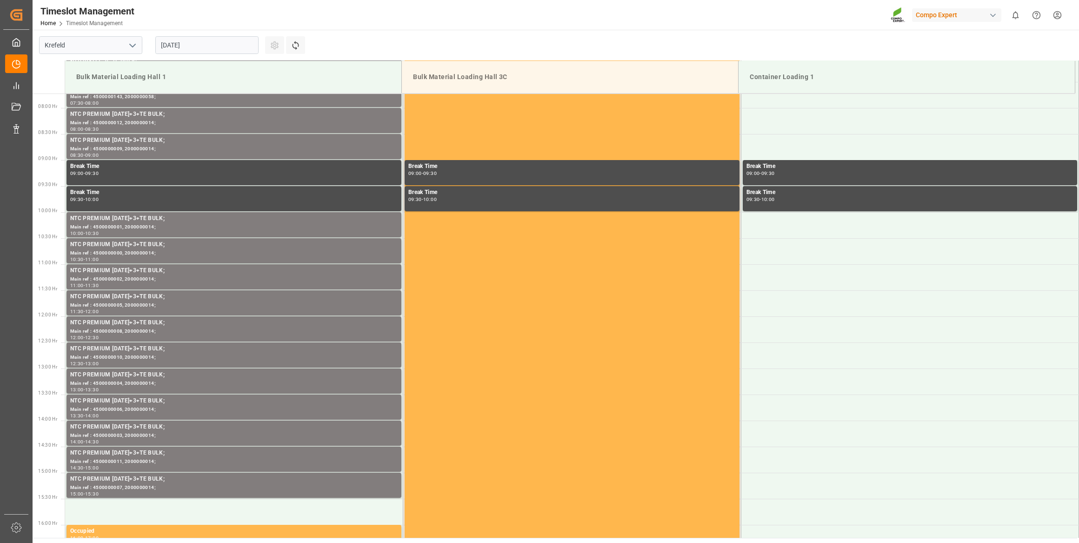
scroll to position [410, 0]
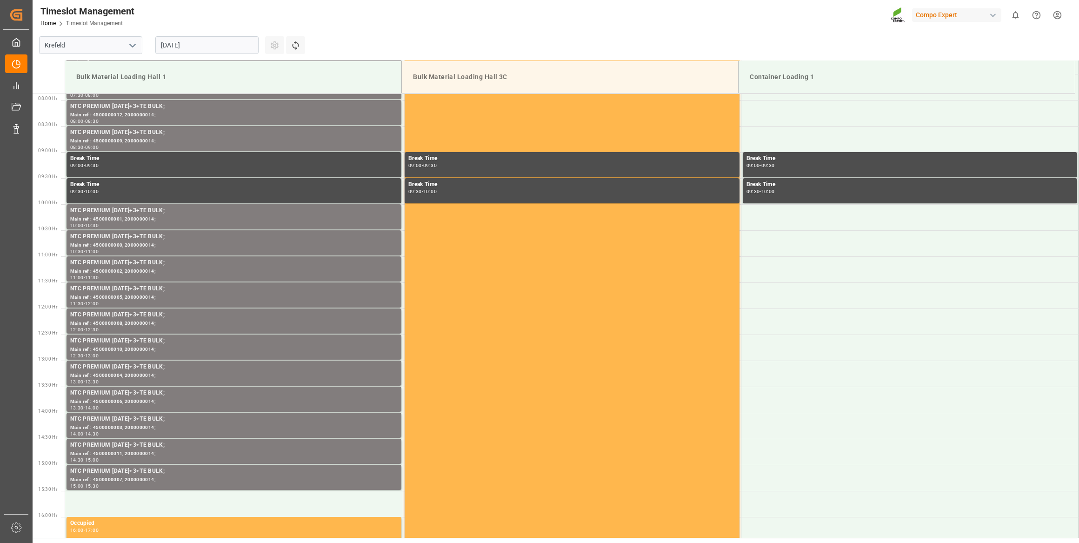
click at [185, 45] on input "[DATE]" at bounding box center [206, 45] width 103 height 18
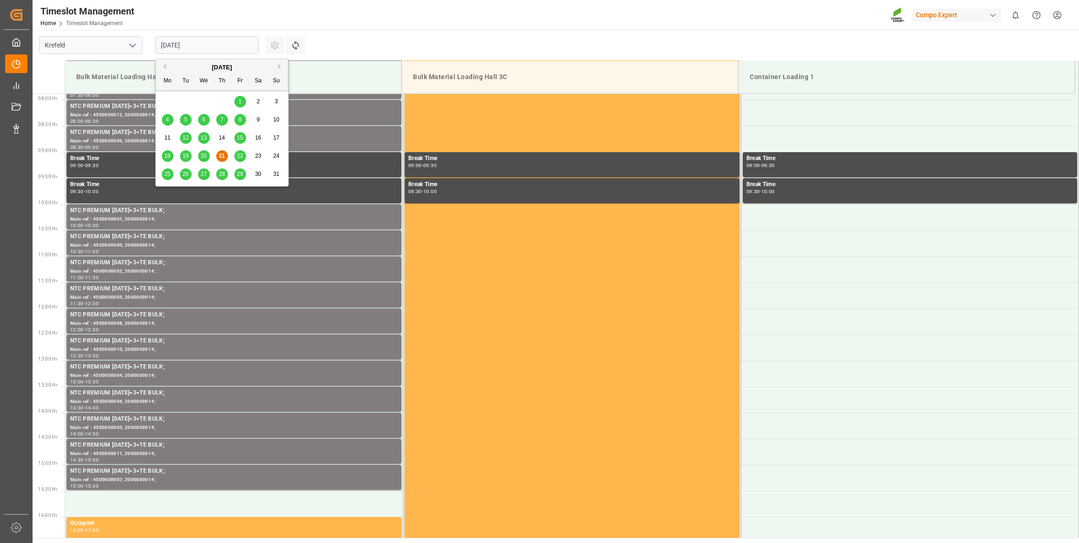
click at [278, 65] on div "[DATE]" at bounding box center [222, 67] width 132 height 9
click at [279, 66] on button "Next Month" at bounding box center [281, 67] width 6 height 6
click at [221, 101] on span "4" at bounding box center [221, 101] width 3 height 7
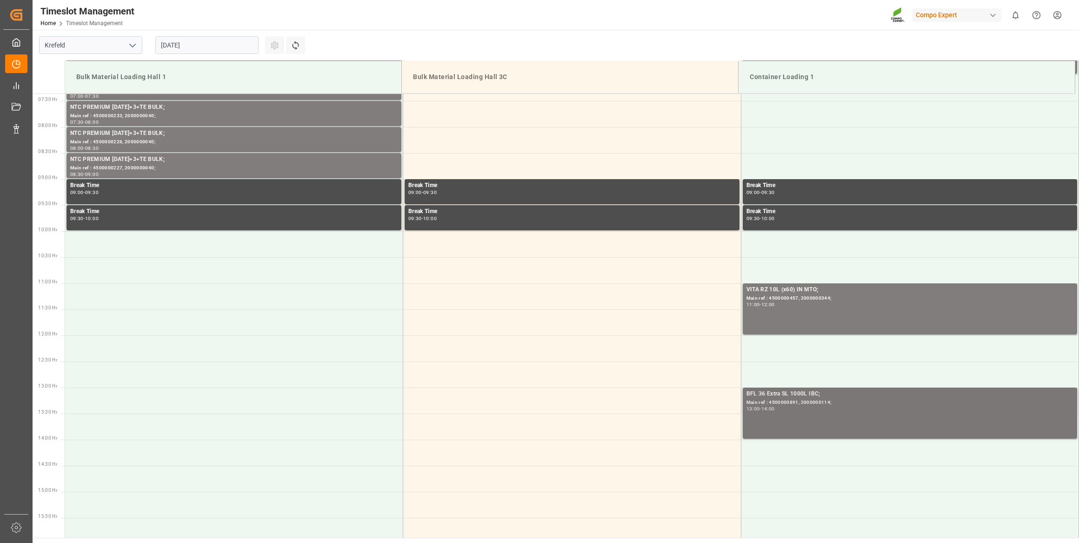
scroll to position [368, 0]
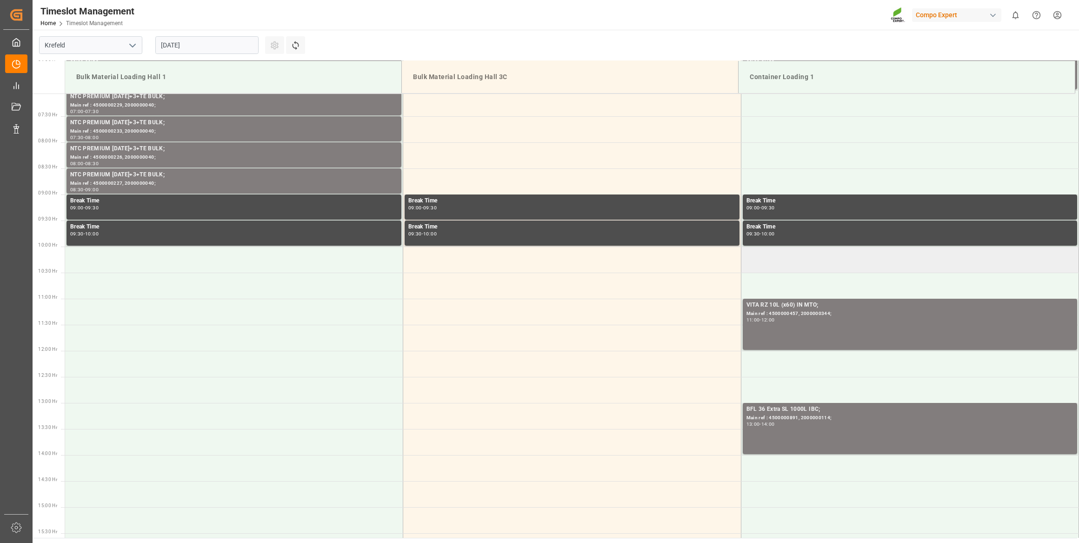
click at [791, 260] on td at bounding box center [910, 259] width 338 height 26
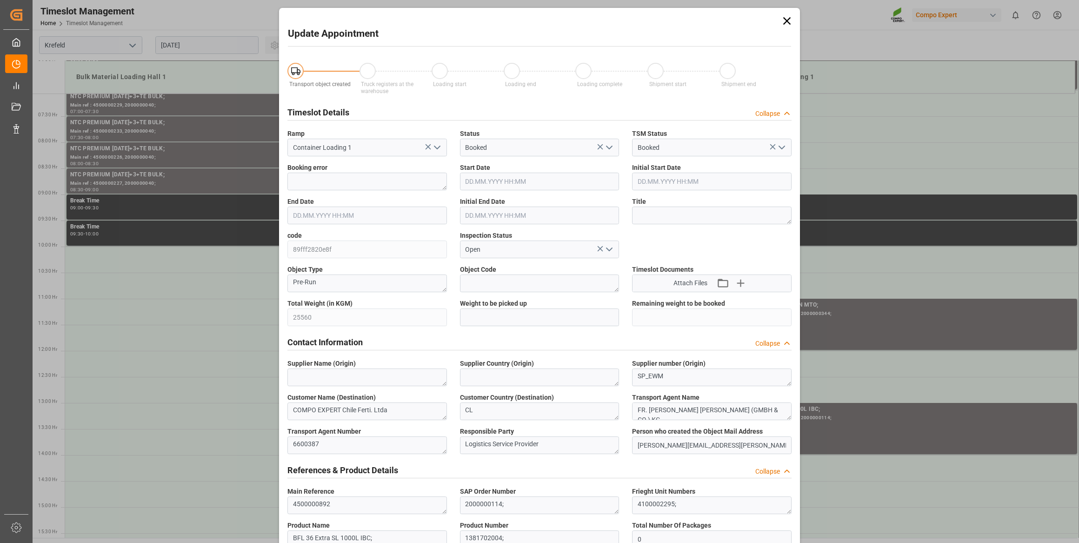
type input "25560"
type input "0"
type input "04.09.2025 10:00"
type input "04.09.2025 10:30"
type input "21.08.2025 07:16"
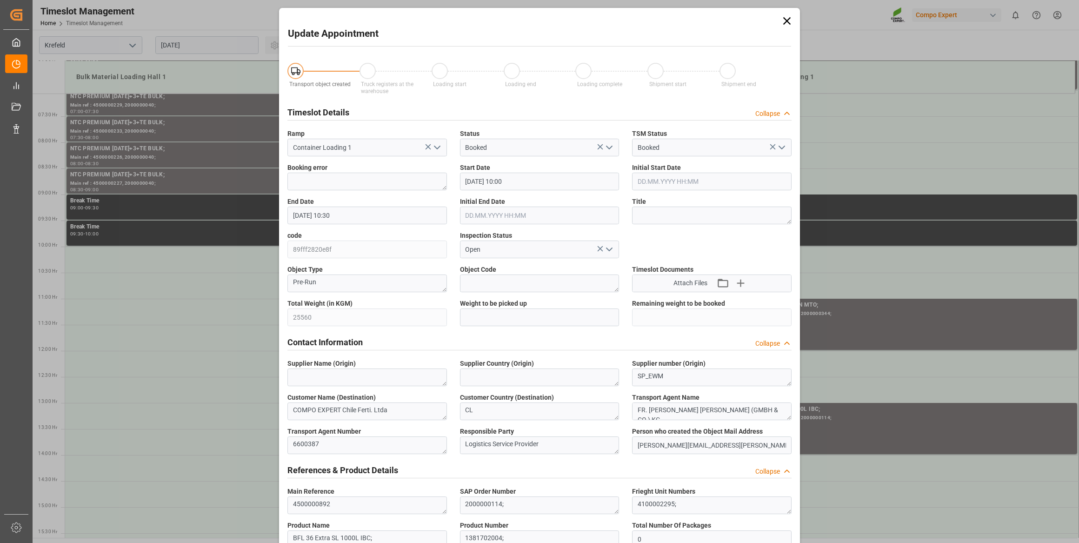
click at [786, 20] on icon at bounding box center [786, 20] width 13 height 13
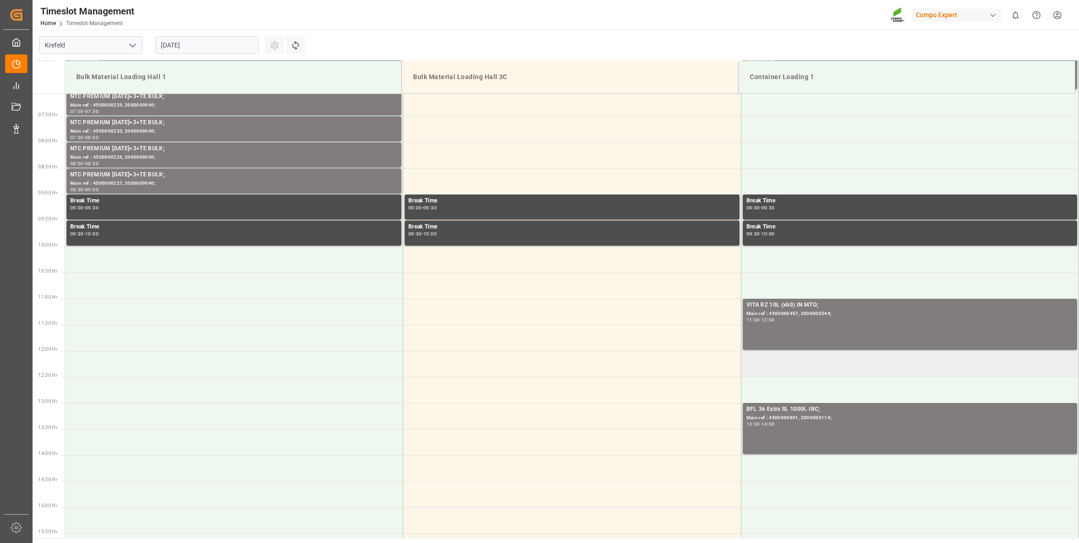
click at [789, 359] on td at bounding box center [910, 364] width 338 height 26
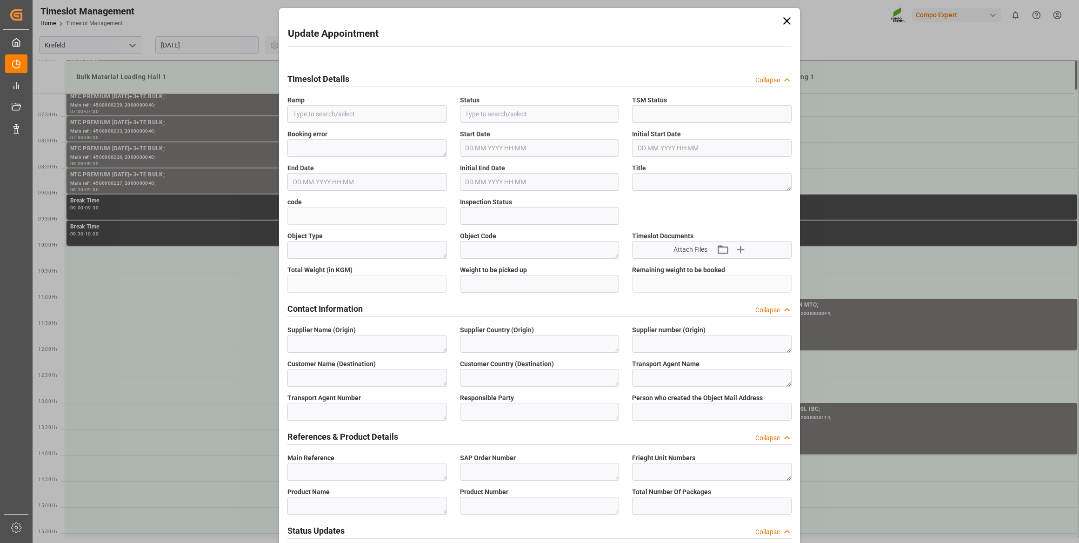
type input "Container Loading 1"
type input "Booked"
type input "89fff2820e8f"
type input "Open"
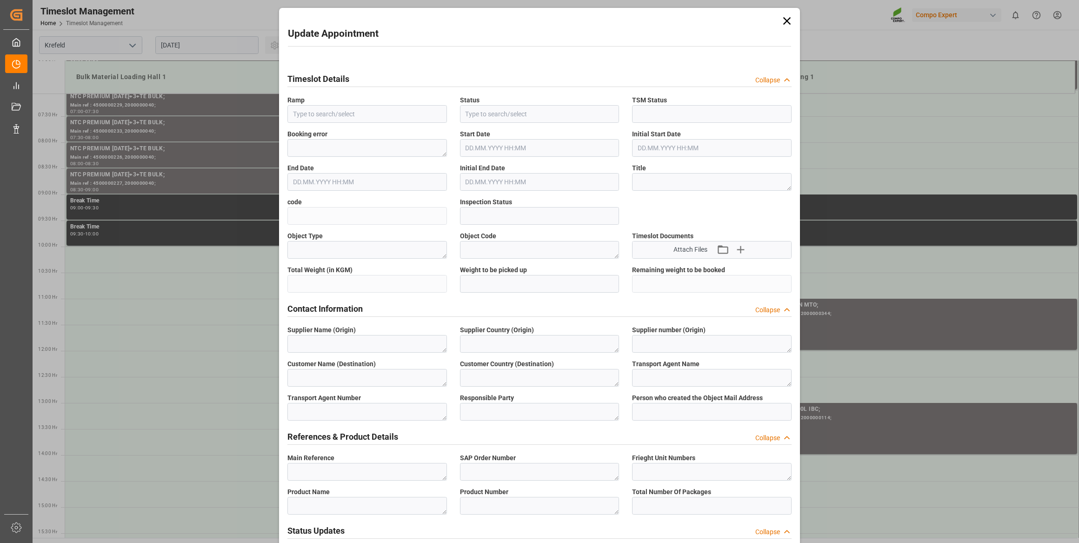
type textarea "Pre-Run"
type textarea "SP_EWM"
type textarea "COMPO EXPERT Chile Ferti. Ltda"
type textarea "CL"
type textarea "FR. [PERSON_NAME] [PERSON_NAME] (GMBH & CO.) KG"
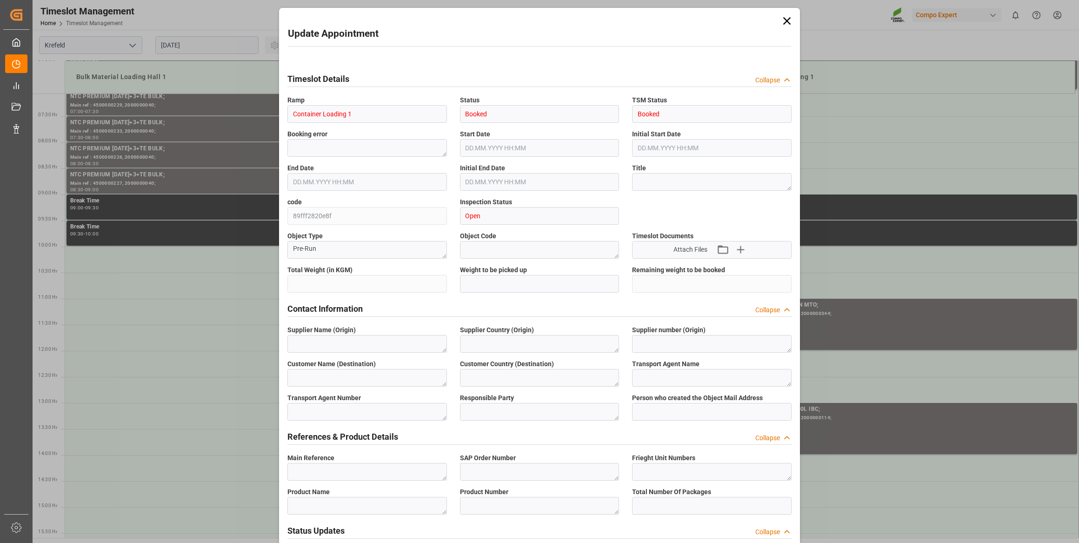
type textarea "6600387"
type textarea "Logistics Service Provider"
type input "moritz.hillmann@compo-expert.com"
type textarea "4500000892"
type textarea "2000000114;"
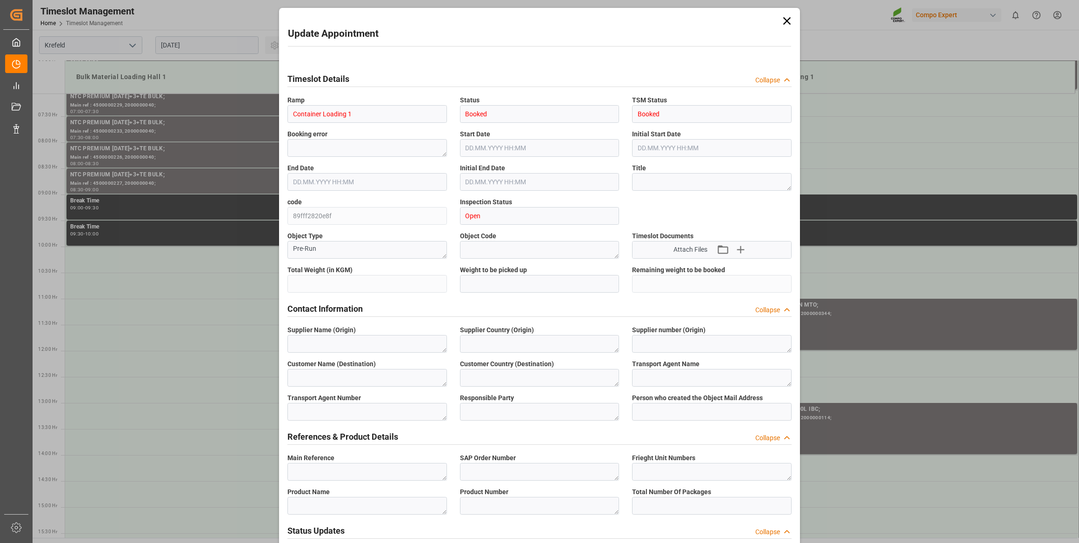
type textarea "4100002295;"
type textarea "BFL 36 Extra SL 1000L IBC;"
type textarea "1381702004;"
type input "4500000892"
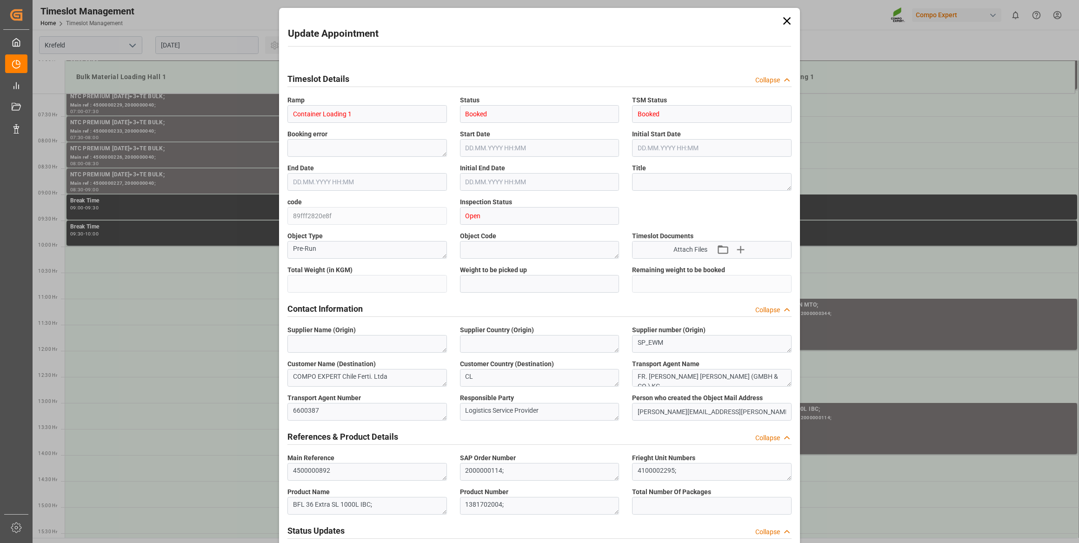
type input "25560"
type input "0"
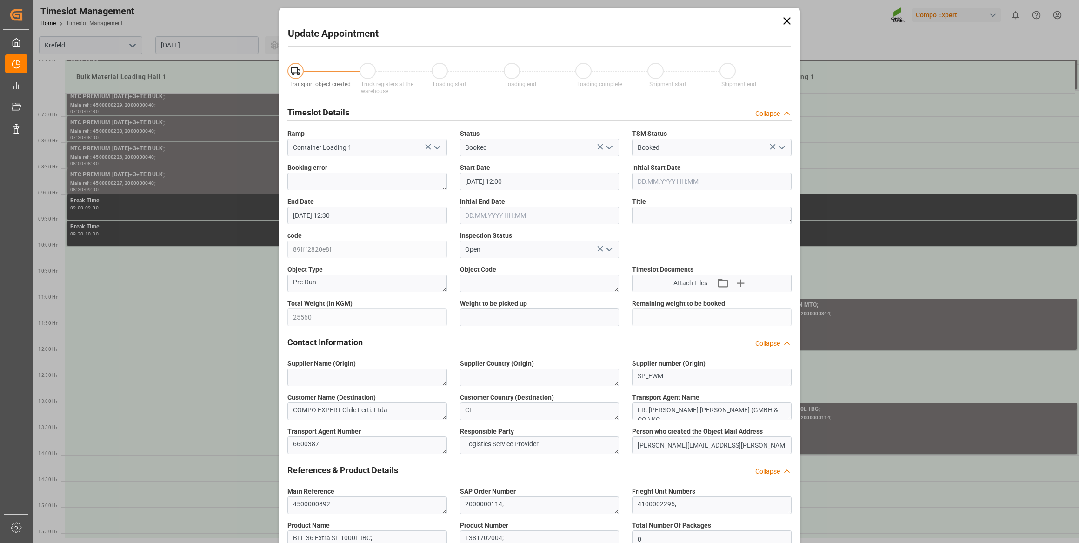
type input "04.09.2025 12:00"
type input "04.09.2025 12:30"
type input "21.08.2025 07:16"
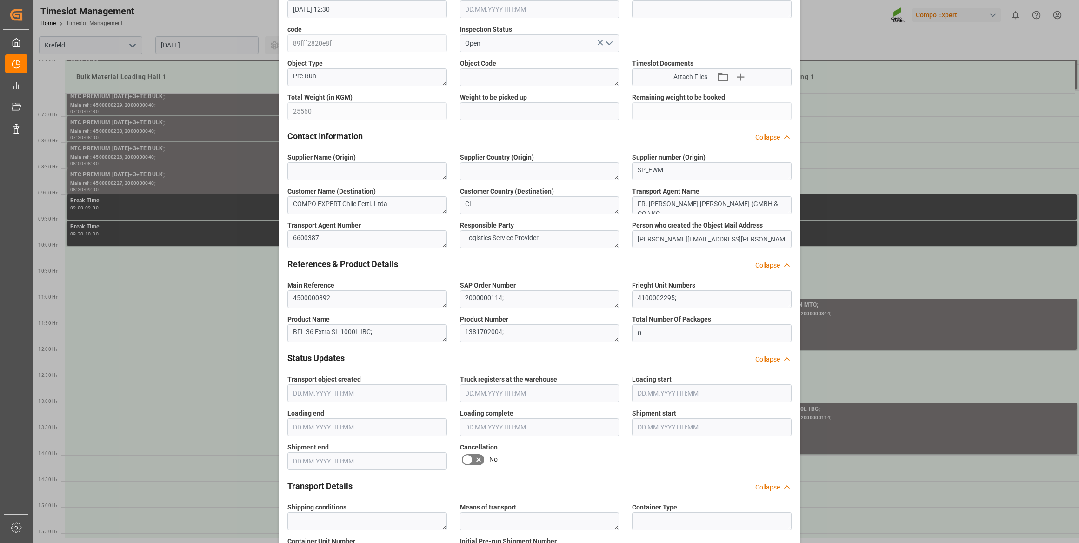
scroll to position [685, 0]
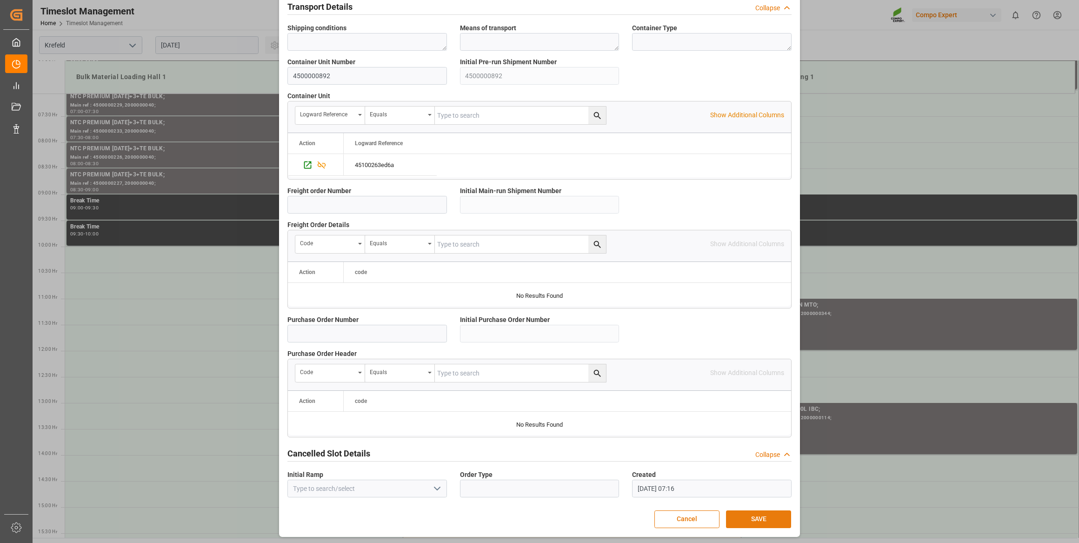
click at [745, 516] on button "SAVE" at bounding box center [758, 519] width 65 height 18
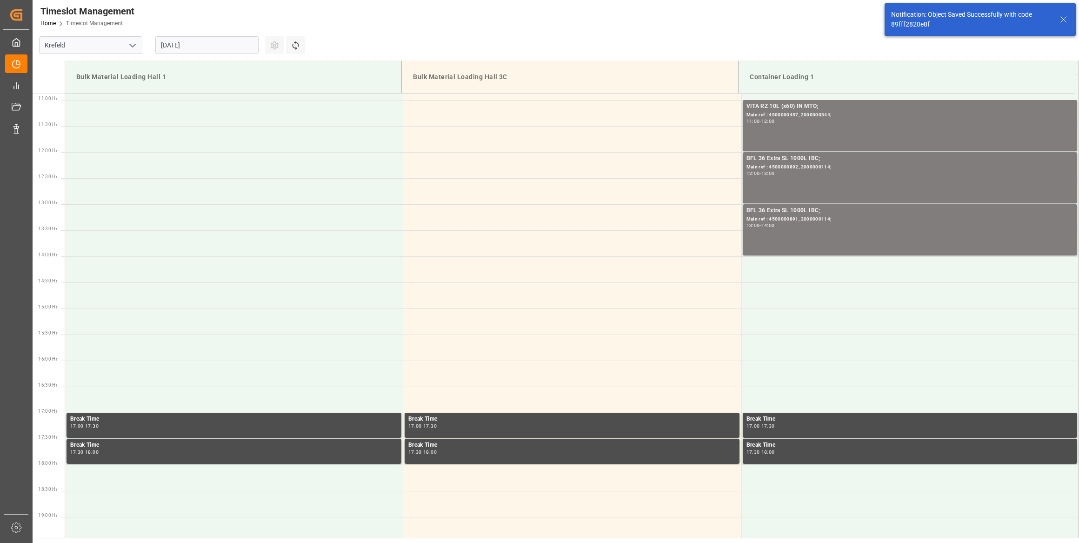
scroll to position [567, 0]
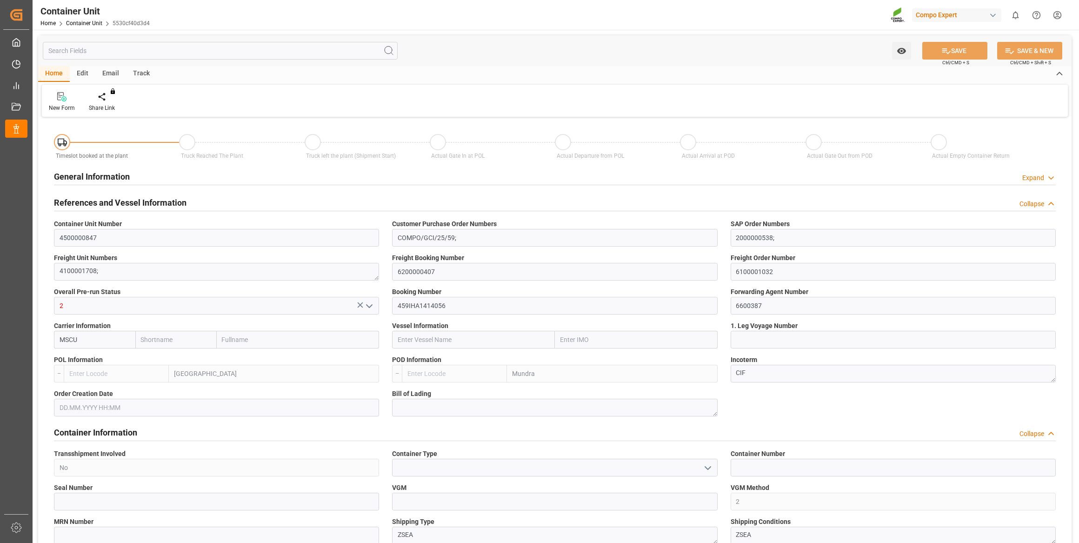
type input "MSC"
type input "Mediterranean Shipping Company"
type input "BEANR"
type input "INMUN"
type input "0"
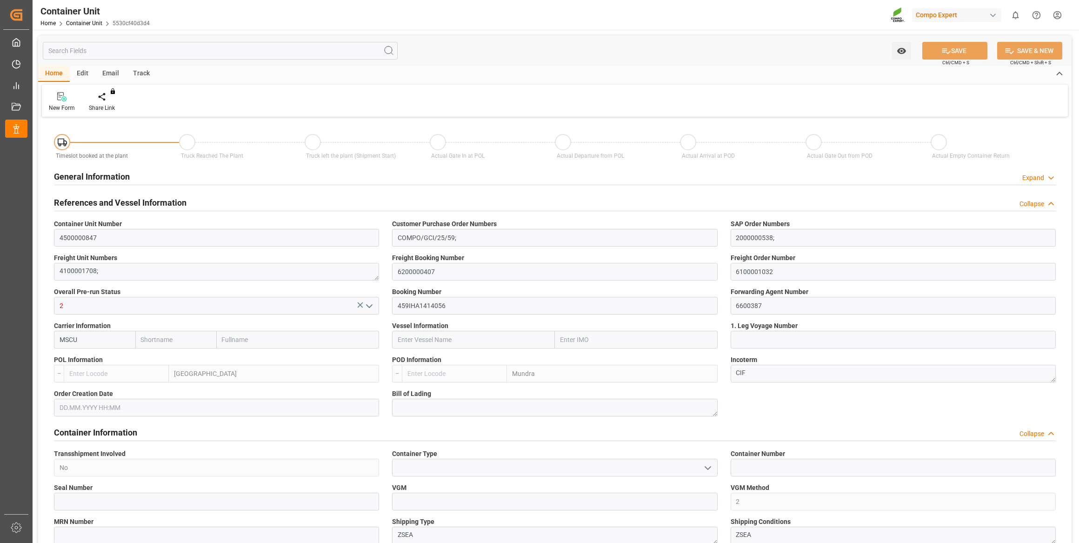
type input "0"
type input "42504"
type input "[DATE]"
click at [109, 109] on div "Create Timeslot" at bounding box center [109, 108] width 40 height 8
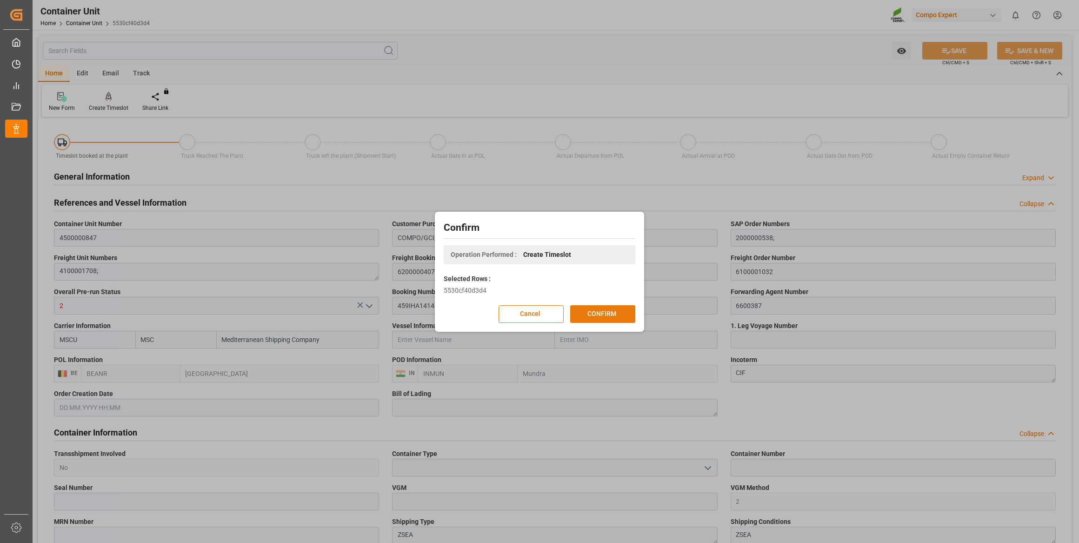
click at [613, 316] on button "CONFIRM" at bounding box center [602, 314] width 65 height 18
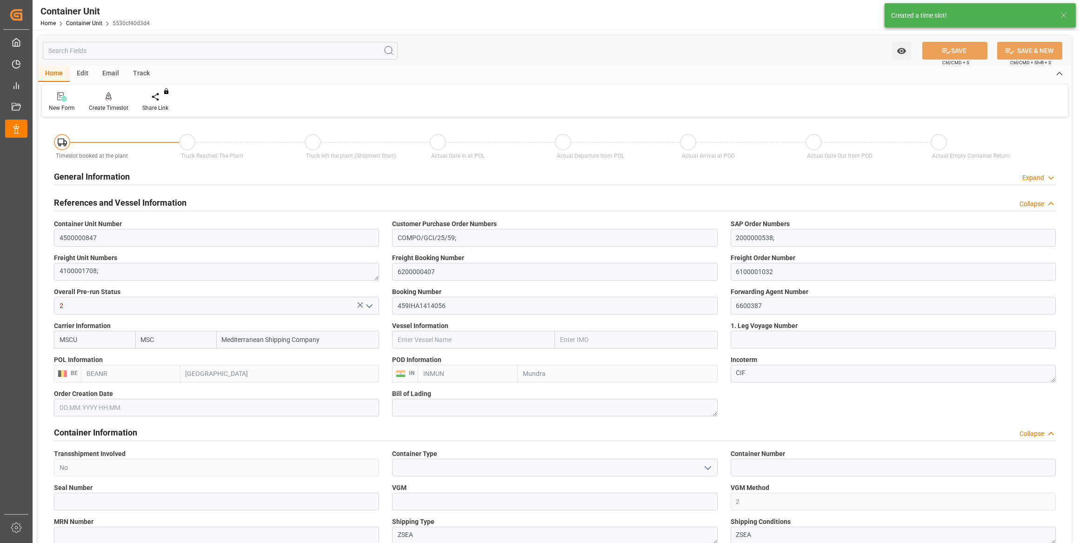
type input "MSC"
type input "Mediterranean Shipping Company"
type input "BEANR"
type input "INMUN"
type input "0"
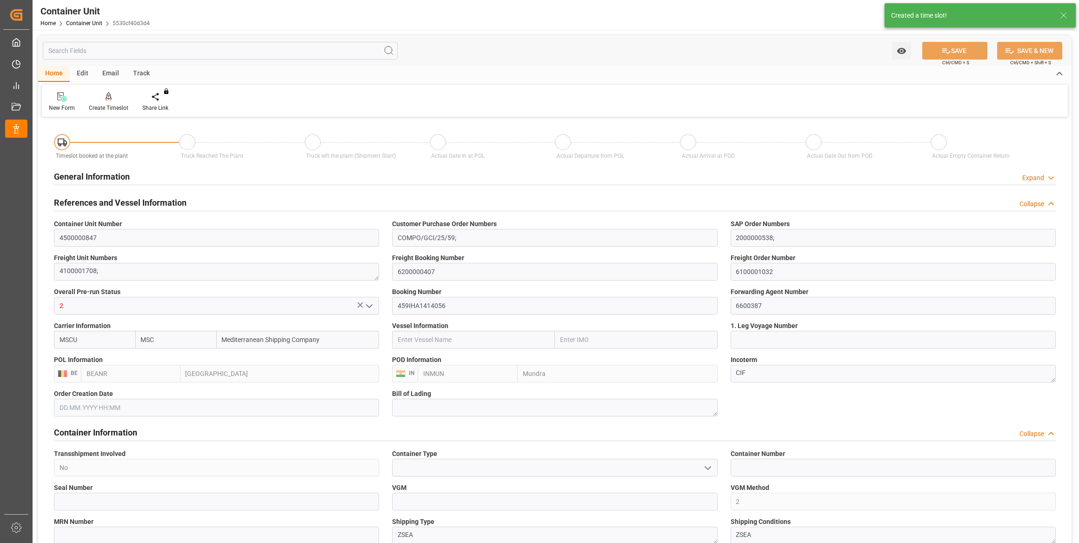
type input "0"
type input "42504"
type input "[DATE]"
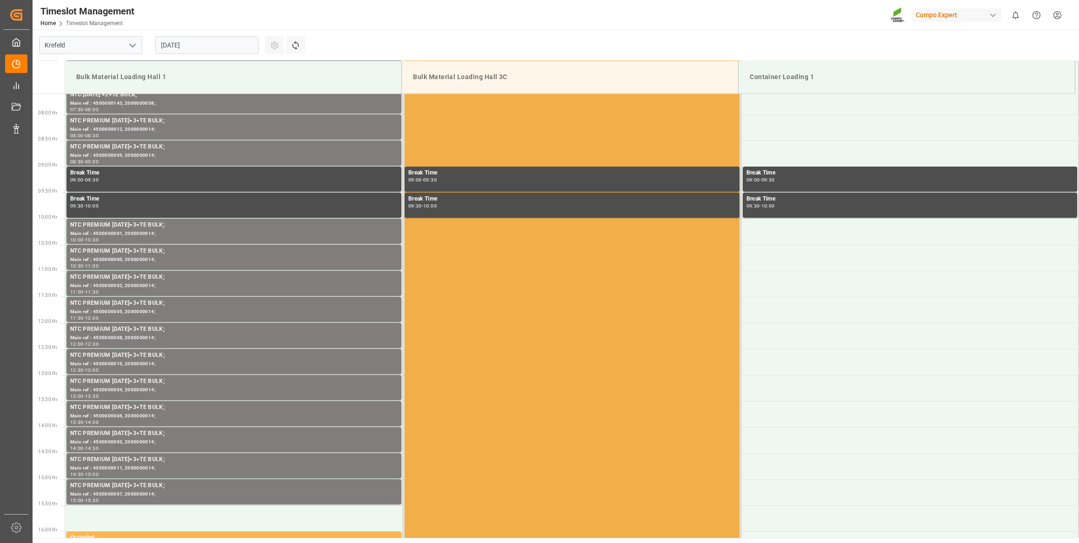
scroll to position [410, 0]
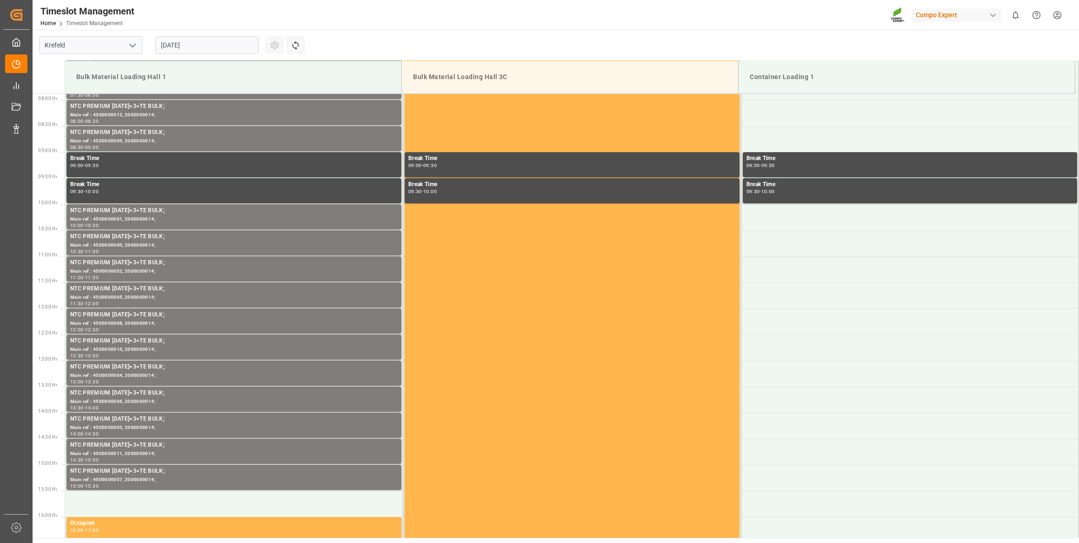
click at [235, 35] on div "21.08.2025" at bounding box center [207, 45] width 116 height 31
click at [233, 42] on input "21.08.2025" at bounding box center [206, 45] width 103 height 18
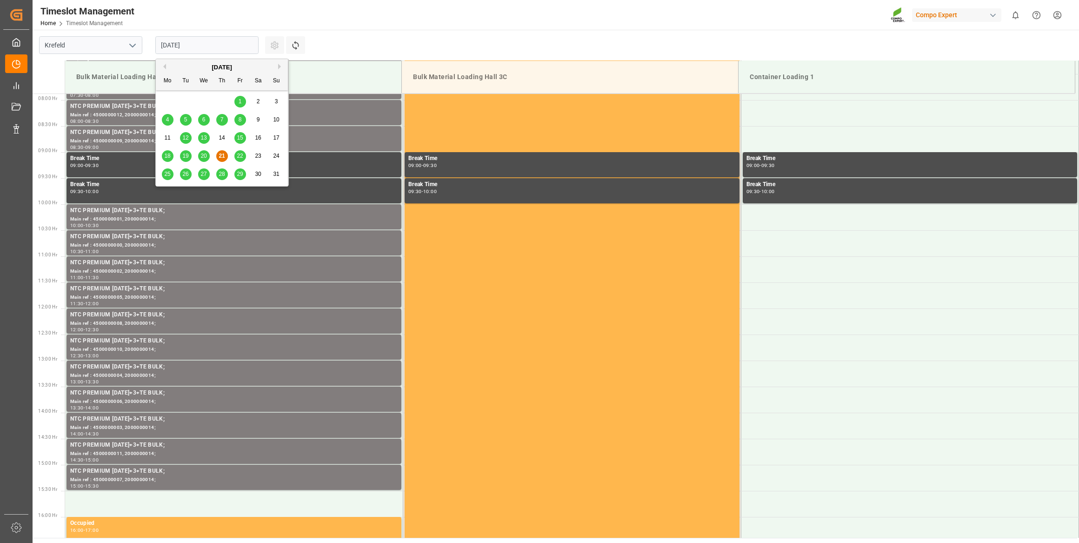
click at [279, 64] on button "Next Month" at bounding box center [281, 67] width 6 height 6
click at [219, 102] on div "4" at bounding box center [222, 101] width 12 height 11
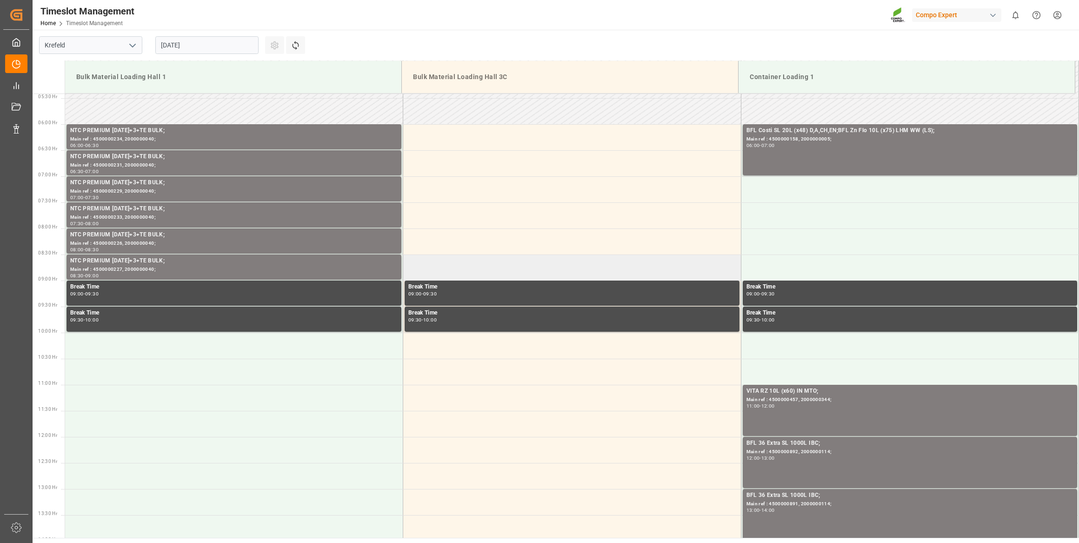
scroll to position [241, 0]
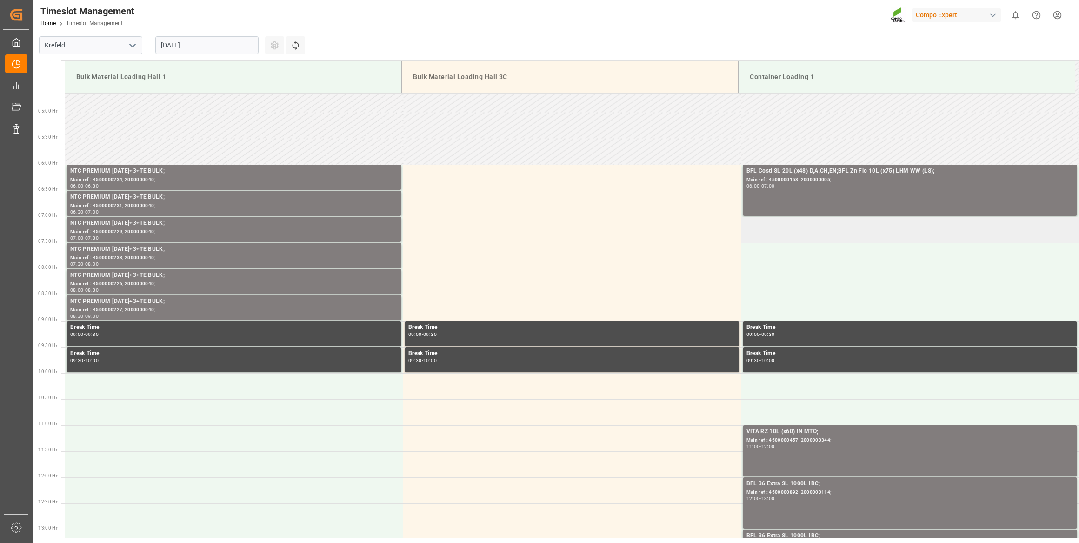
click at [768, 232] on td at bounding box center [910, 230] width 338 height 26
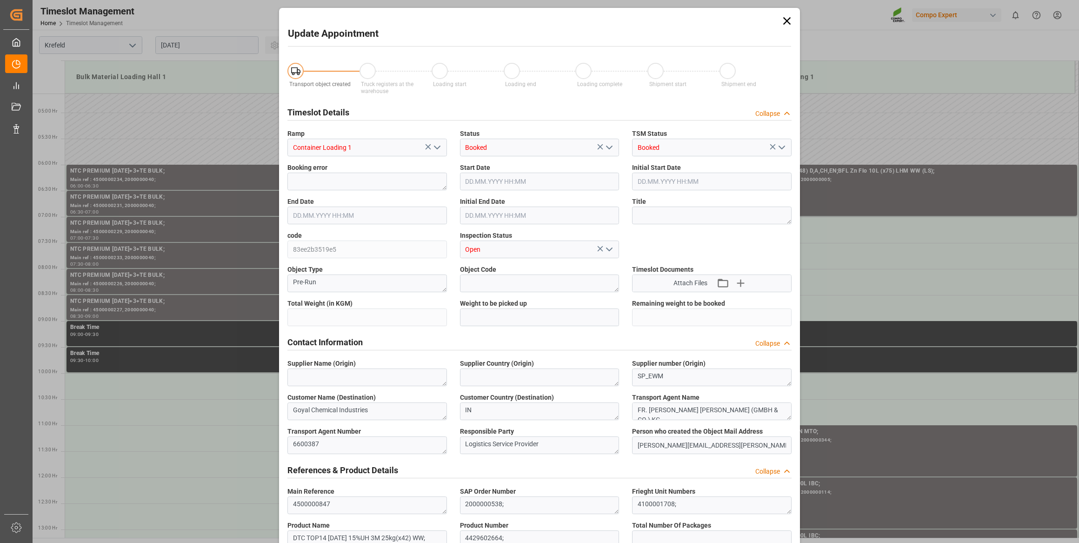
type input "42504"
type input "0"
type input "04.09.2025 07:00"
type input "04.09.2025 07:30"
type input "21.08.2025 07:24"
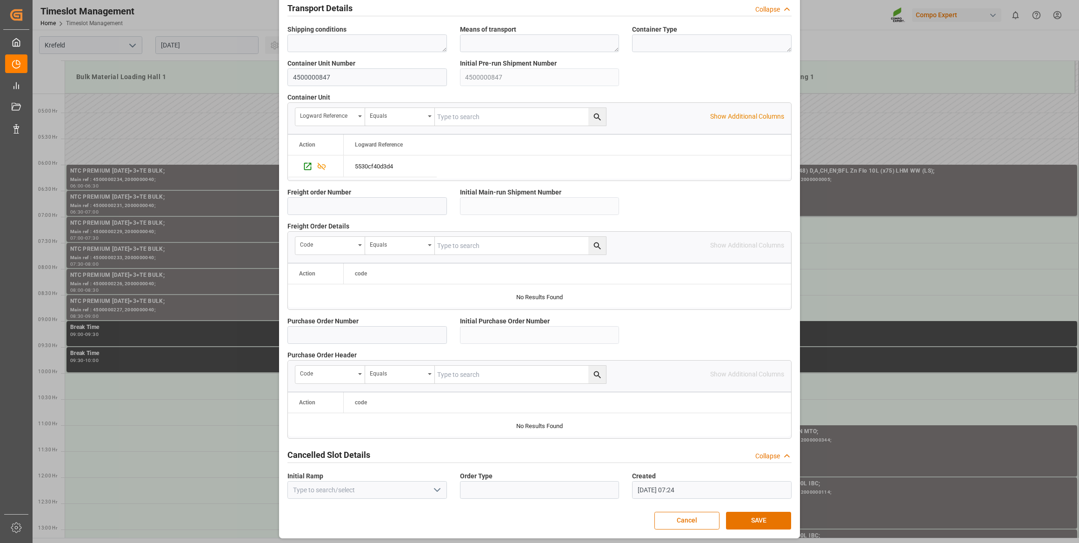
scroll to position [685, 0]
drag, startPoint x: 777, startPoint y: 507, endPoint x: 774, endPoint y: 514, distance: 7.4
click at [774, 514] on button "SAVE" at bounding box center [758, 519] width 65 height 18
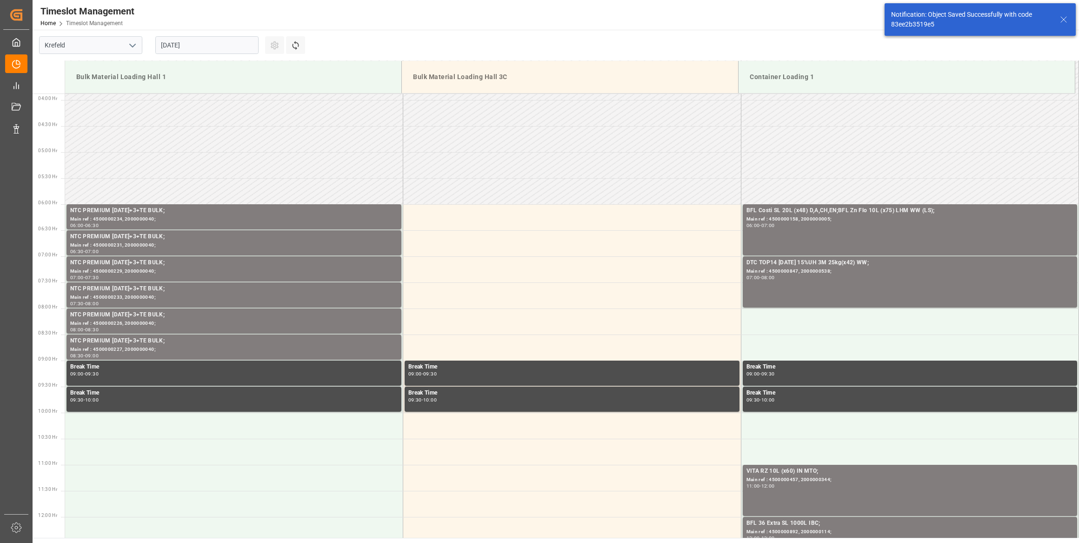
scroll to position [306, 0]
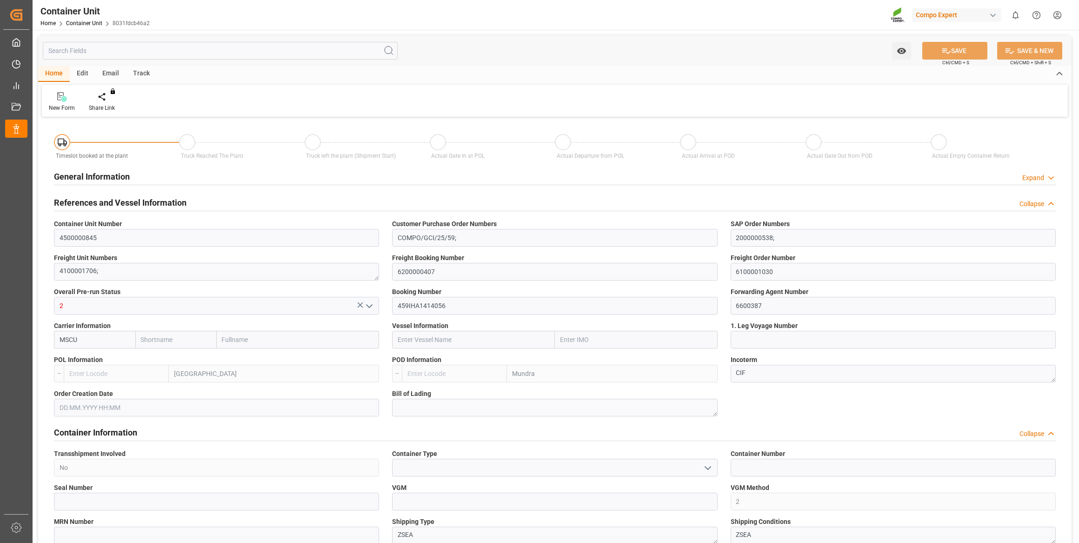
type input "MSC"
type input "Mediterranean Shipping Company"
type input "BEANR"
type input "INMUN"
type input "0"
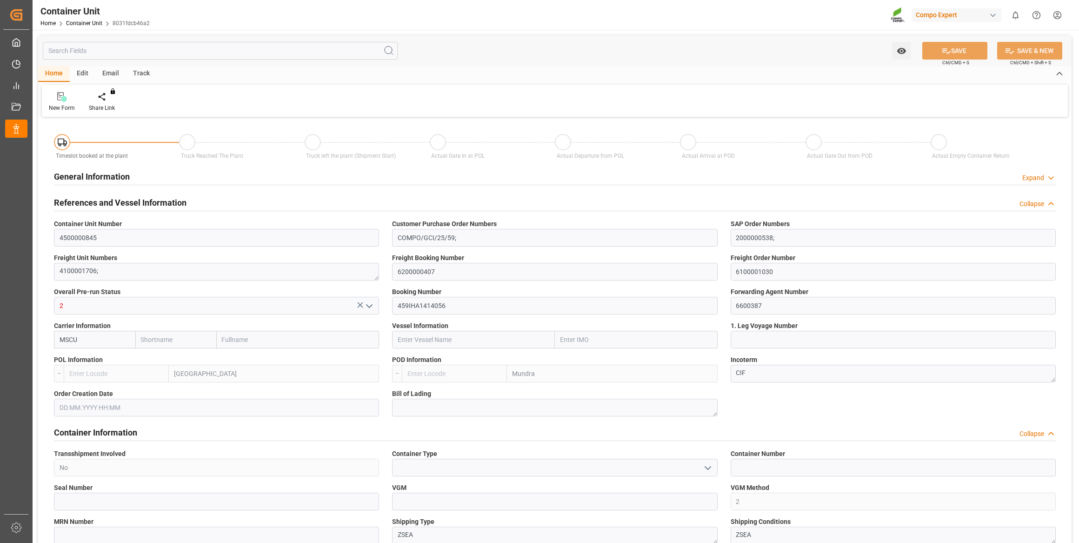
type input "0"
type input "42504"
type input "[DATE]"
click at [109, 103] on div "Create Timeslot" at bounding box center [108, 102] width 53 height 20
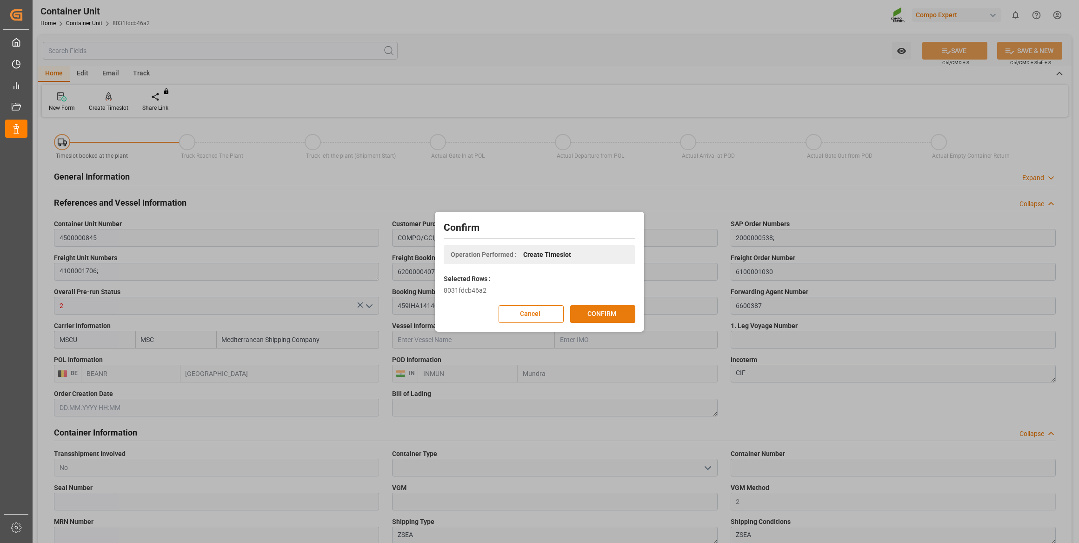
click at [598, 312] on button "CONFIRM" at bounding box center [602, 314] width 65 height 18
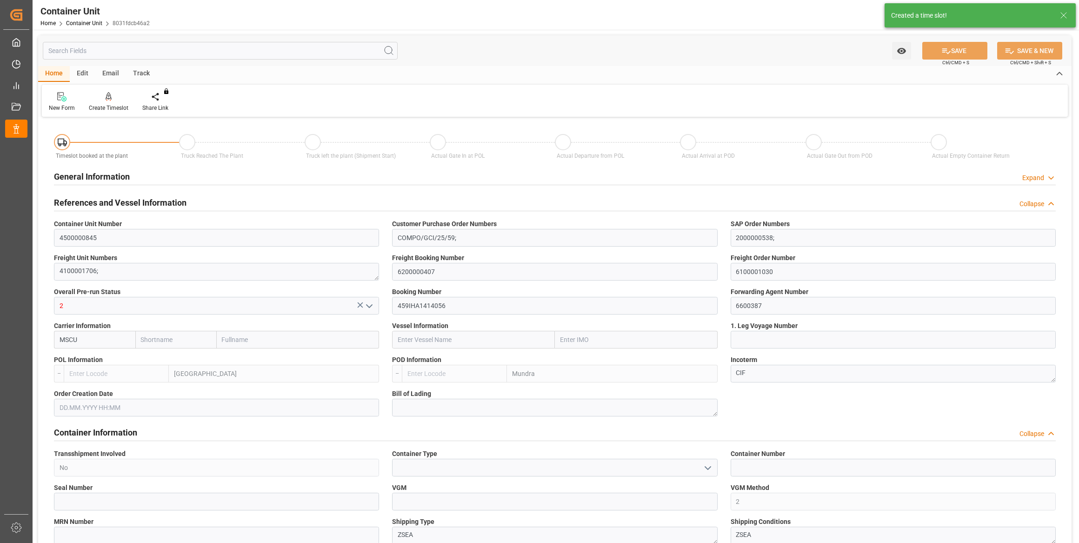
type input "MSC"
type input "Mediterranean Shipping Company"
type input "BEANR"
type input "INMUN"
type input "0"
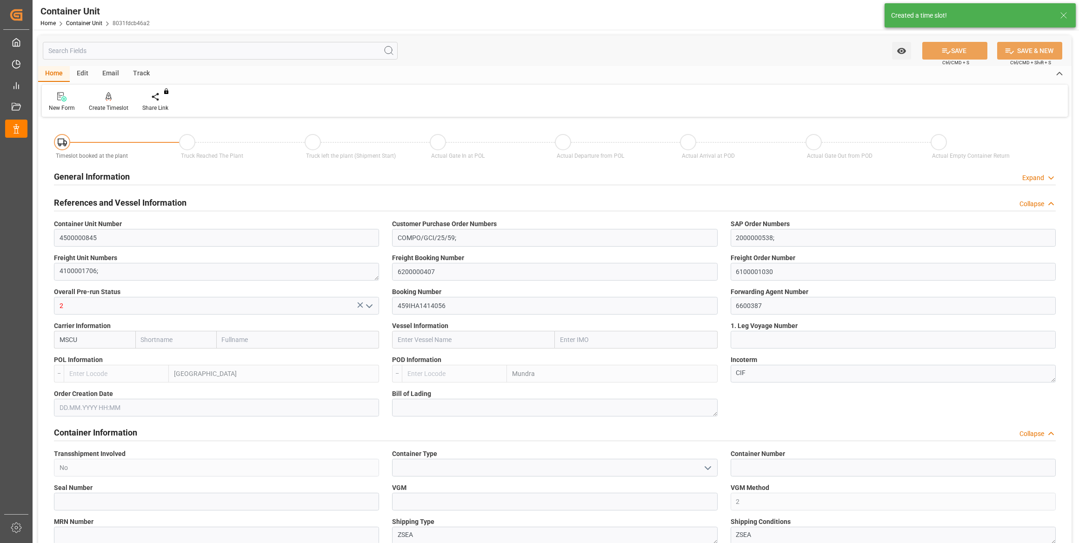
type input "0"
type input "42504"
type input "15.08.2025"
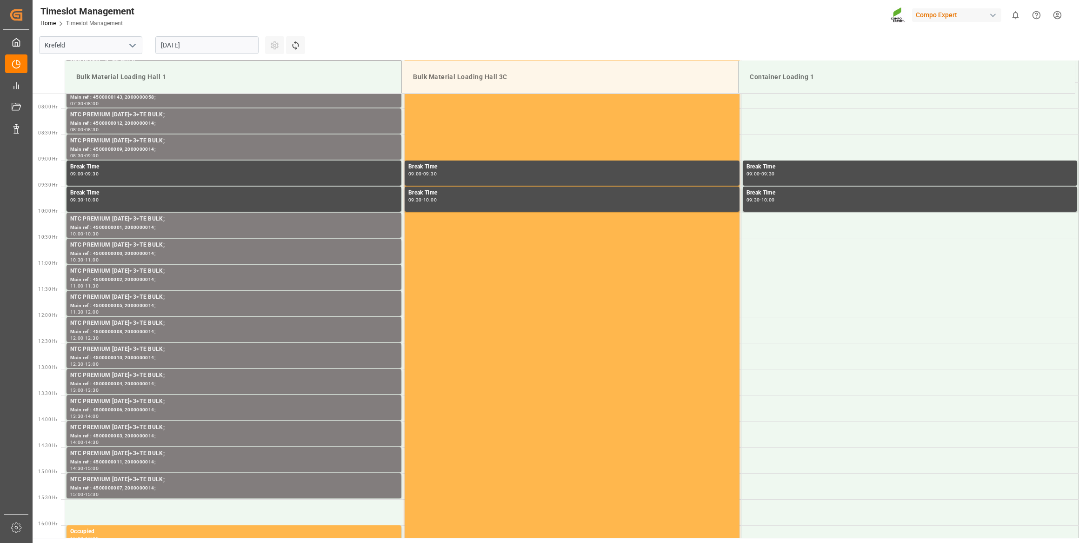
scroll to position [410, 0]
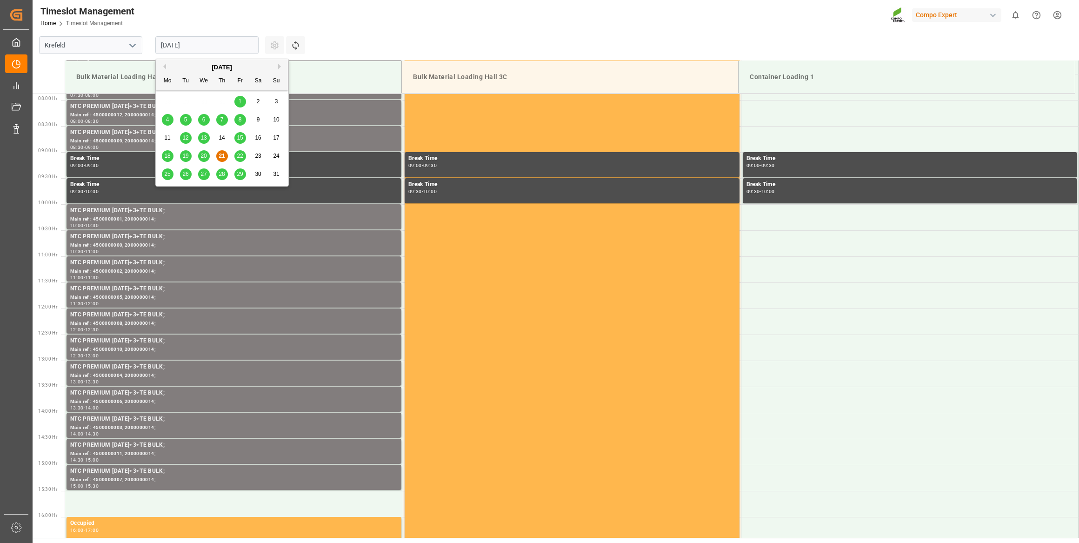
click at [170, 47] on input "[DATE]" at bounding box center [206, 45] width 103 height 18
click at [241, 155] on span "22" at bounding box center [240, 156] width 6 height 7
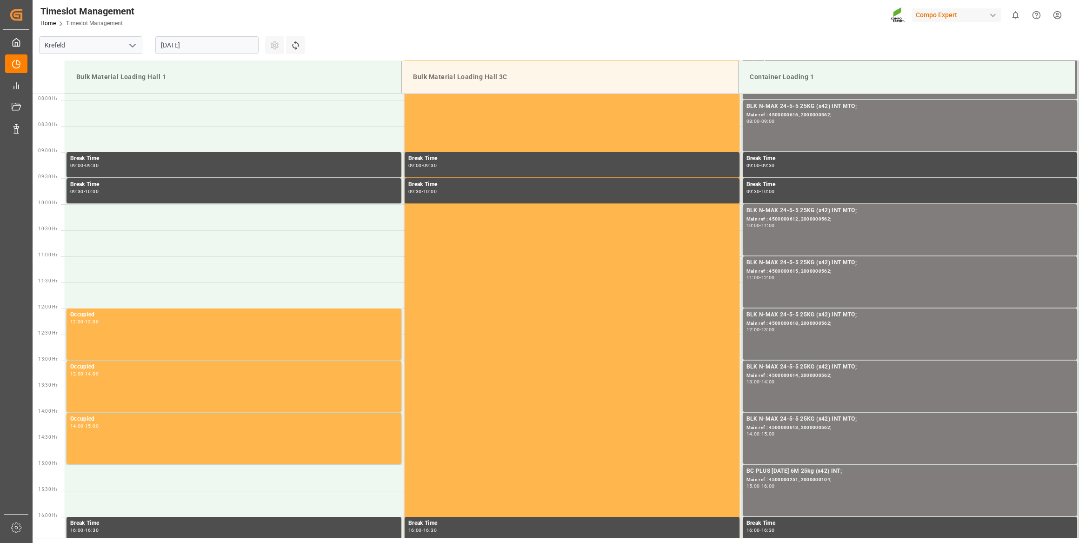
click at [220, 39] on input "22.08.2025" at bounding box center [206, 45] width 103 height 18
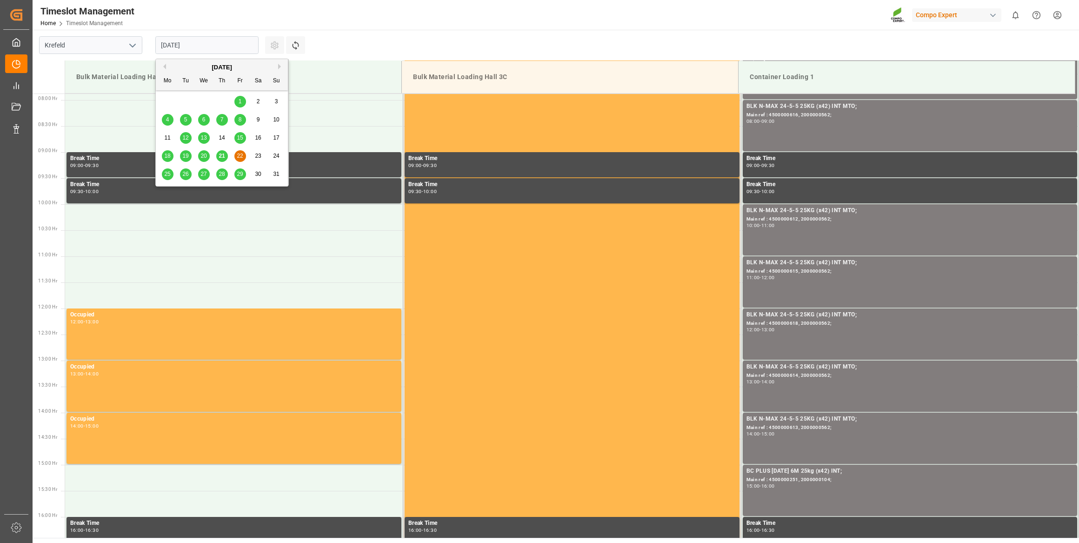
drag, startPoint x: 274, startPoint y: 66, endPoint x: 279, endPoint y: 66, distance: 4.7
click at [277, 66] on div "August 2025" at bounding box center [222, 67] width 132 height 9
click at [279, 66] on button "Next Month" at bounding box center [281, 67] width 6 height 6
click at [223, 103] on div "4" at bounding box center [222, 101] width 12 height 11
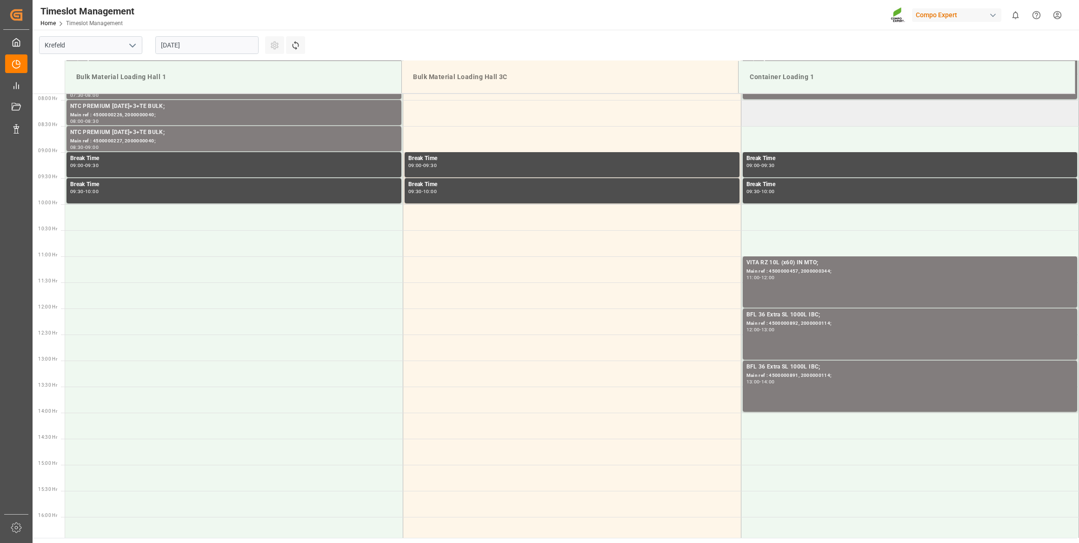
click at [764, 114] on td at bounding box center [910, 113] width 338 height 26
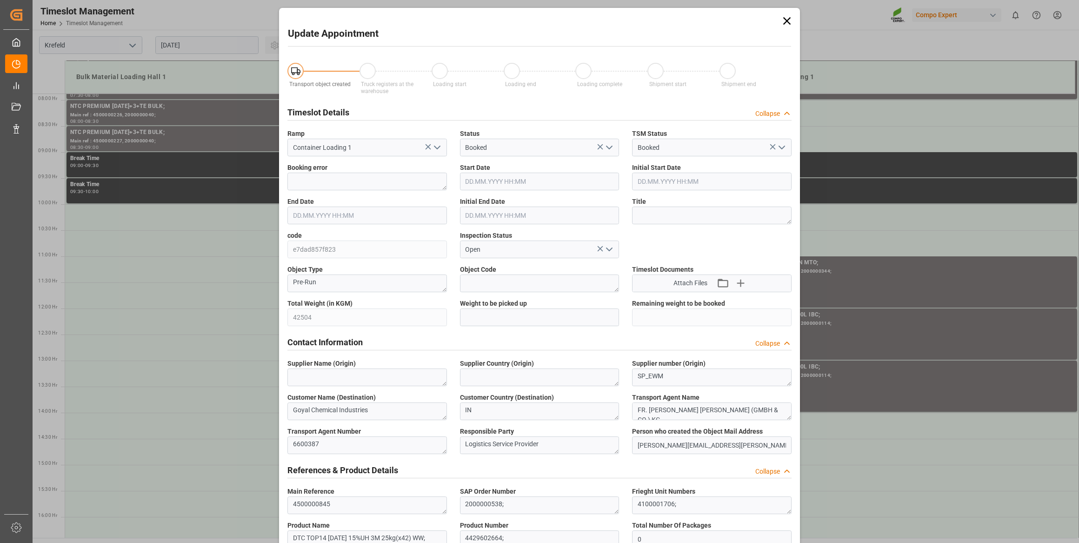
type input "04.09.2025 08:00"
type input "04.09.2025 08:30"
type input "21.08.2025 07:25"
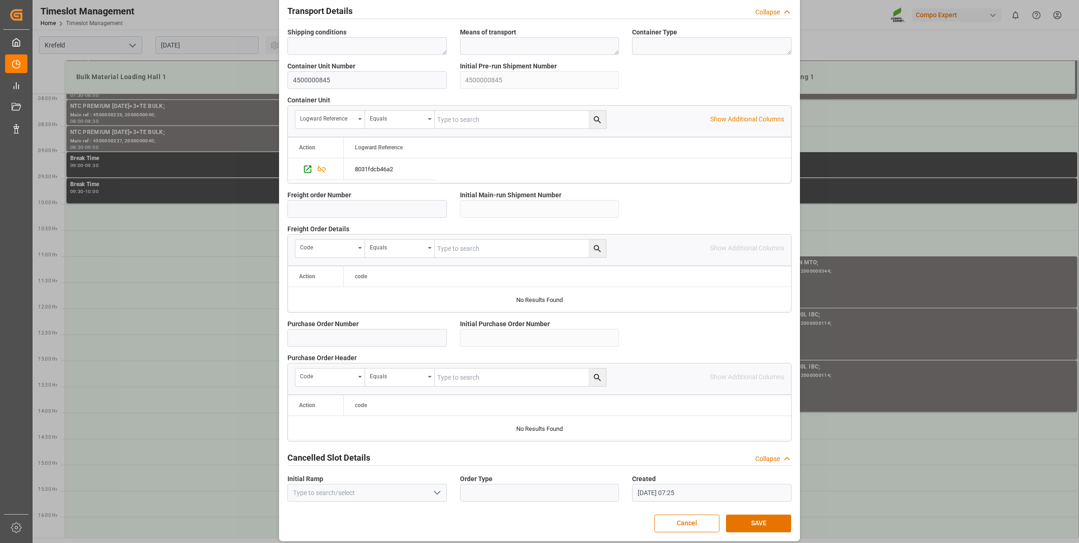
scroll to position [685, 0]
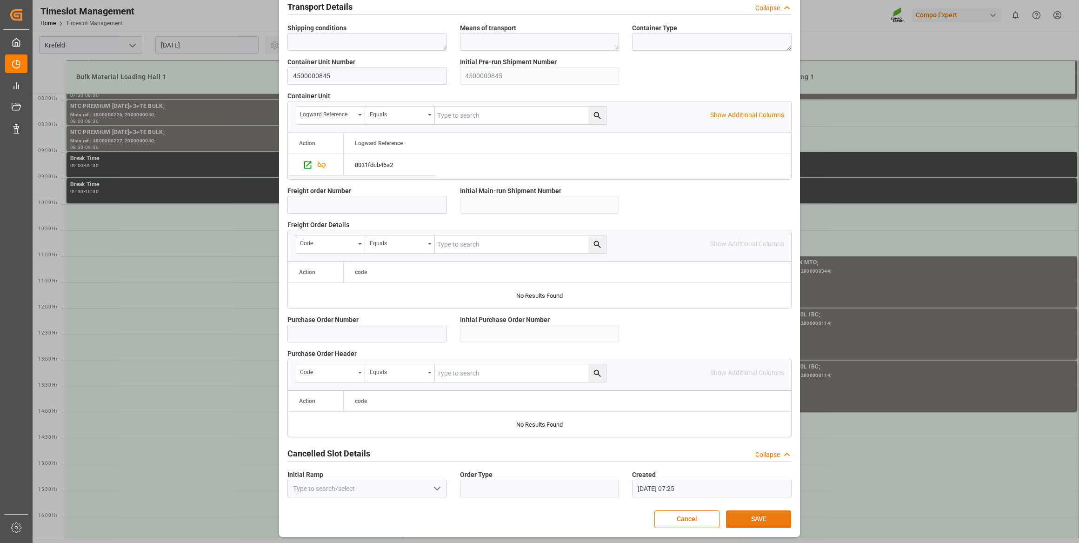
click at [763, 522] on button "SAVE" at bounding box center [758, 519] width 65 height 18
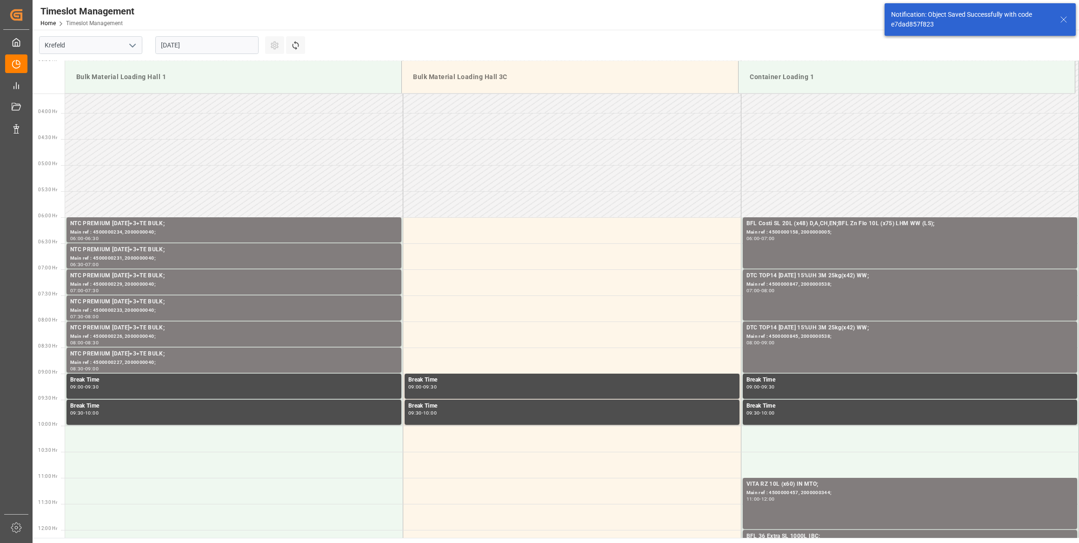
scroll to position [358, 0]
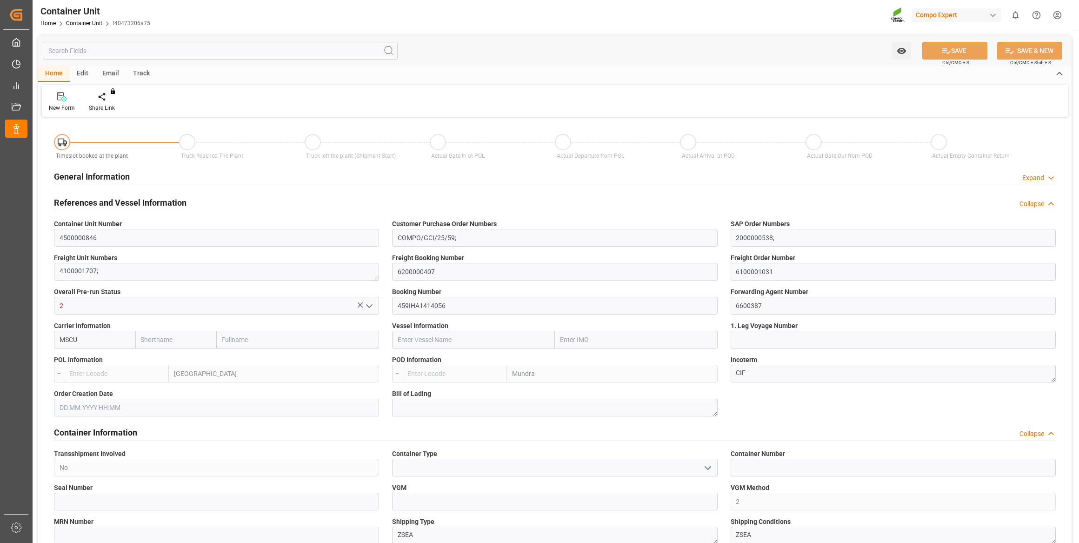
type input "MSC"
type input "Mediterranean Shipping Company"
type input "BEANR"
type input "INMUN"
type input "0"
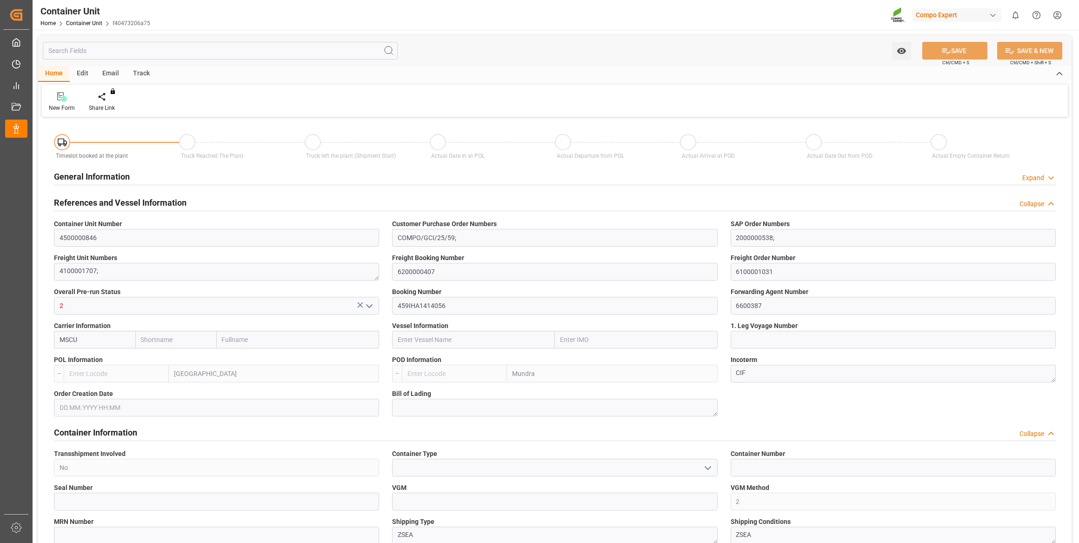
type input "0"
type input "21252"
type input "[DATE]"
click at [105, 104] on div "Create Timeslot" at bounding box center [109, 108] width 40 height 8
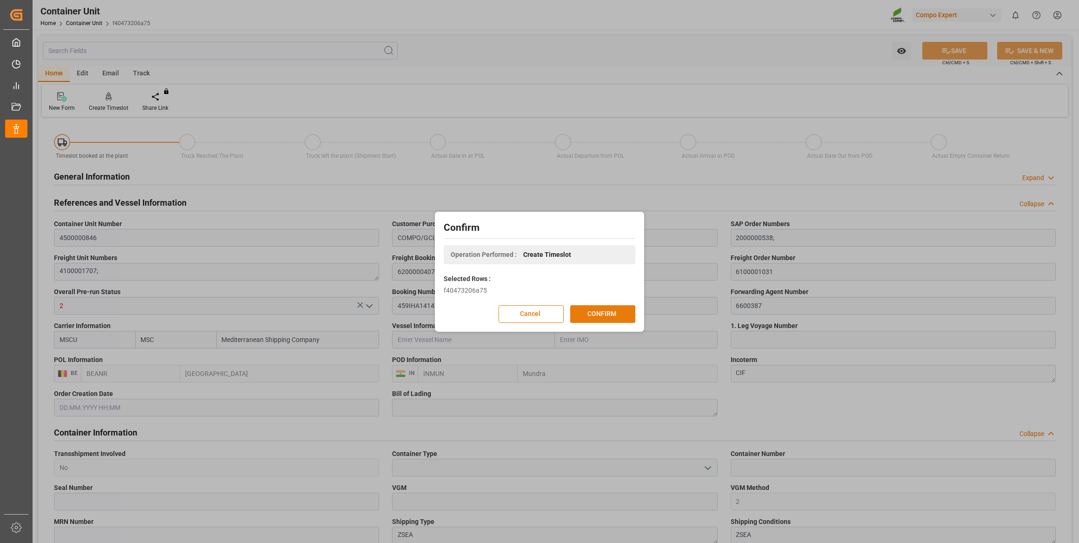
click at [622, 317] on button "CONFIRM" at bounding box center [602, 314] width 65 height 18
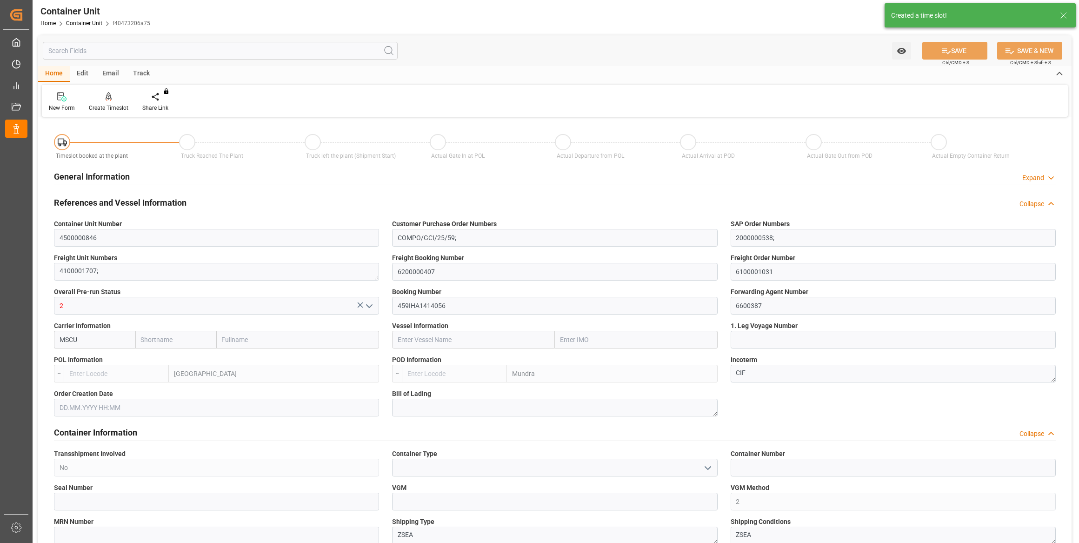
type input "MSC"
type input "Mediterranean Shipping Company"
type input "BEANR"
type input "INMUN"
type input "0"
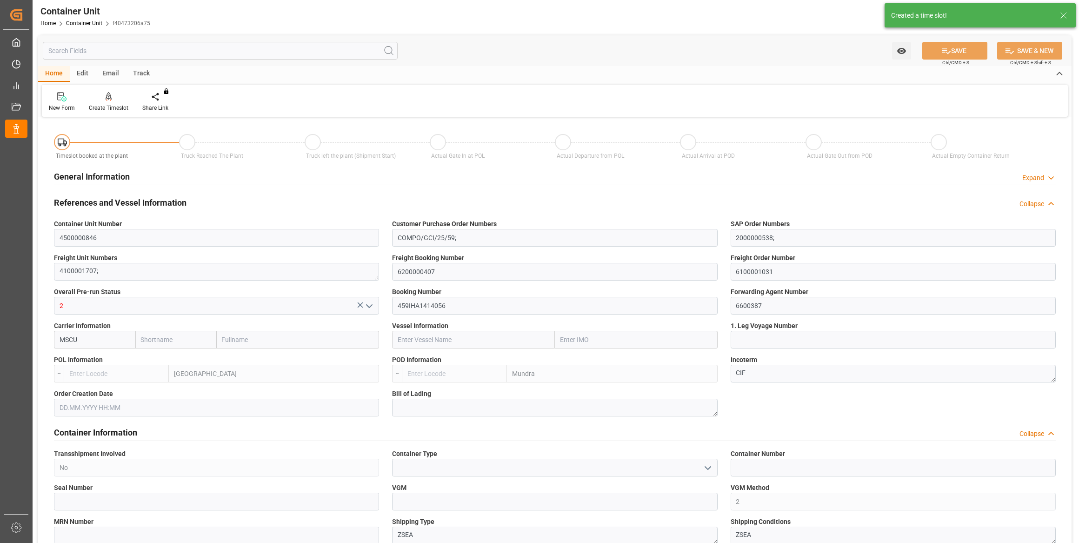
type input "0"
type input "21252"
type input "15.08.2025"
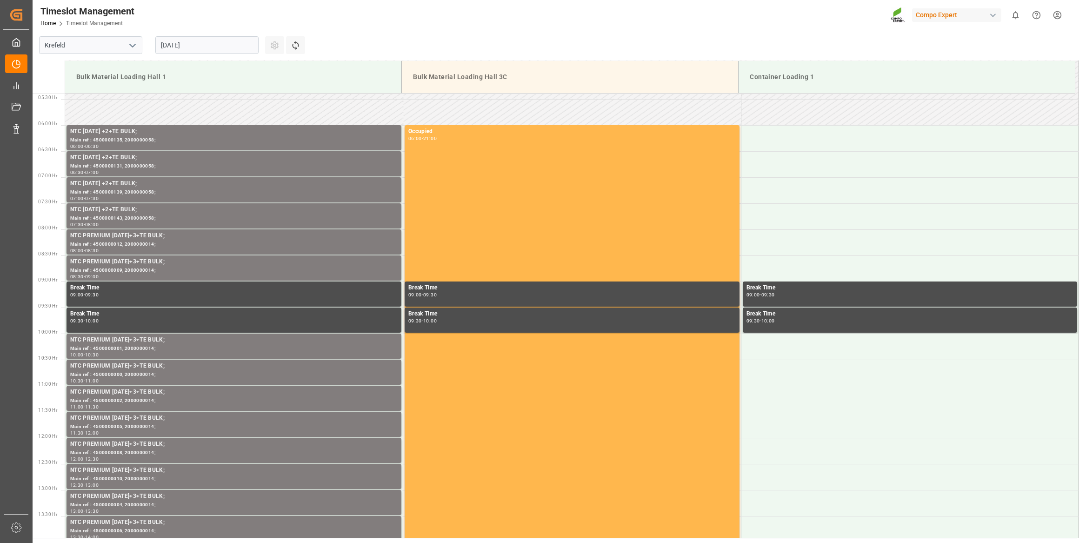
scroll to position [410, 0]
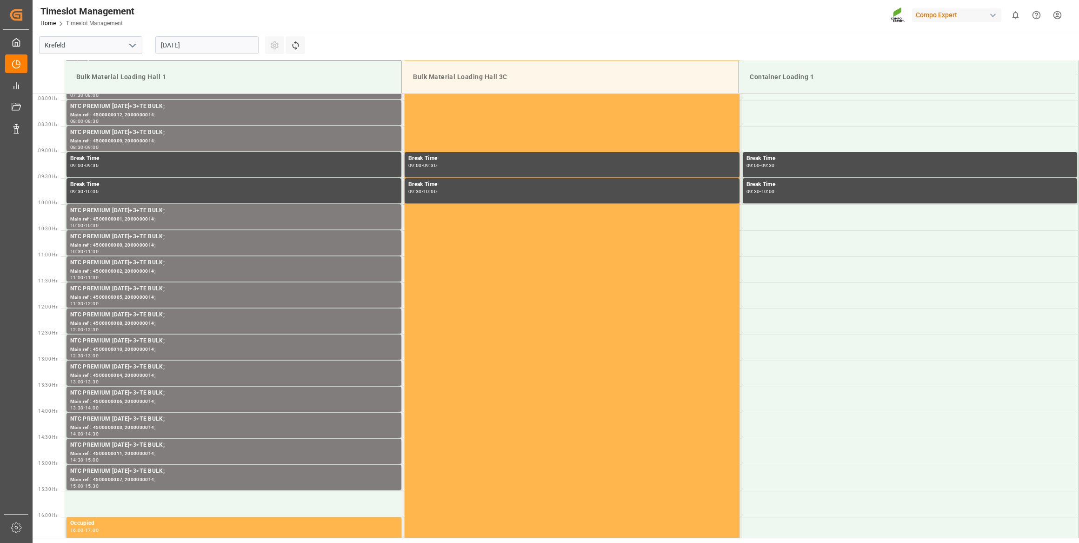
click at [249, 48] on input "[DATE]" at bounding box center [206, 45] width 103 height 18
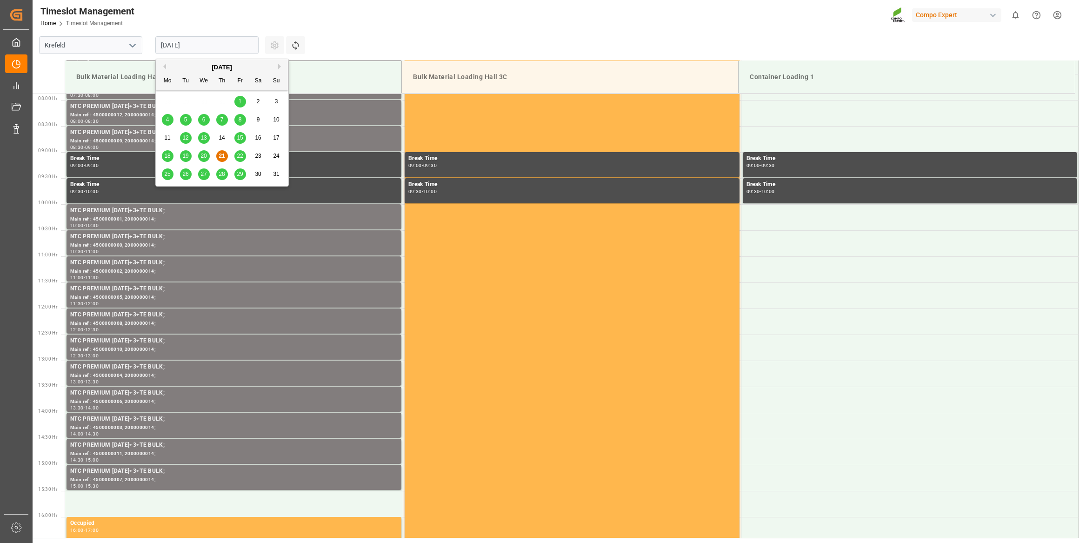
click at [281, 65] on button "Next Month" at bounding box center [281, 67] width 6 height 6
click at [220, 103] on span "4" at bounding box center [221, 101] width 3 height 7
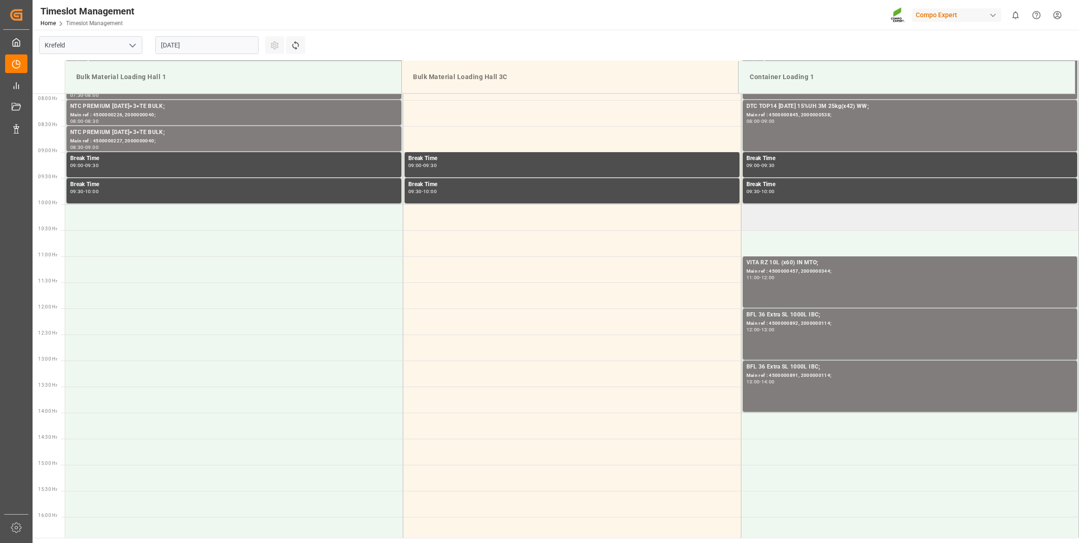
click at [769, 219] on td at bounding box center [910, 217] width 338 height 26
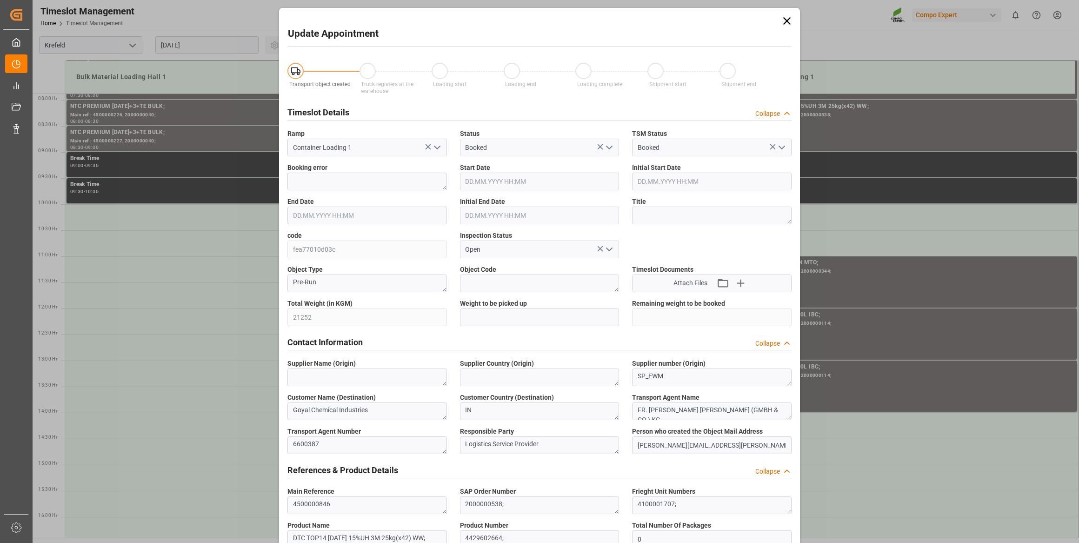
type input "[DATE] 10:00"
type input "[DATE] 10:30"
type input "[DATE] 07:25"
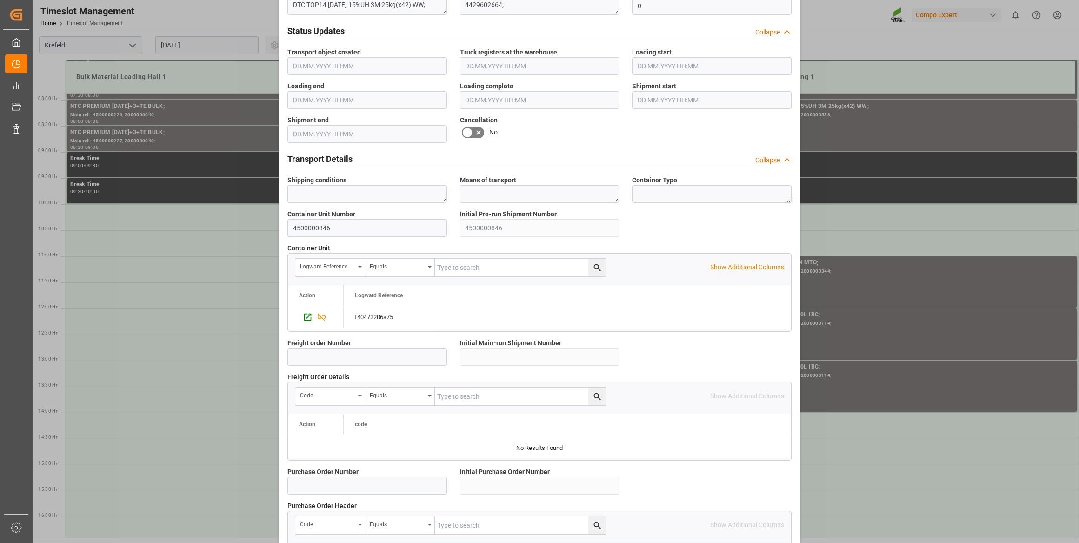
scroll to position [685, 0]
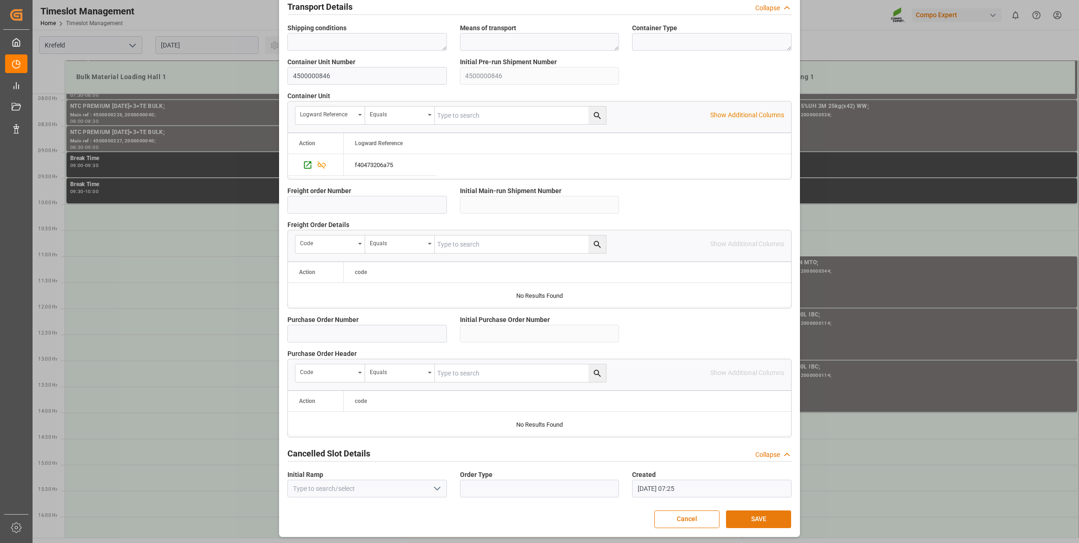
click at [753, 519] on button "SAVE" at bounding box center [758, 519] width 65 height 18
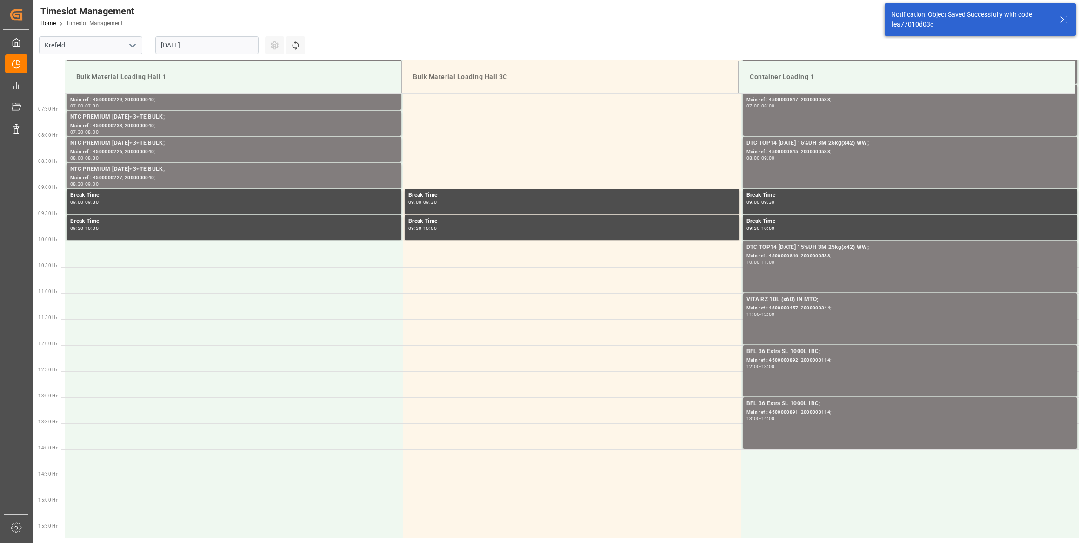
scroll to position [463, 0]
